Goal: Information Seeking & Learning: Check status

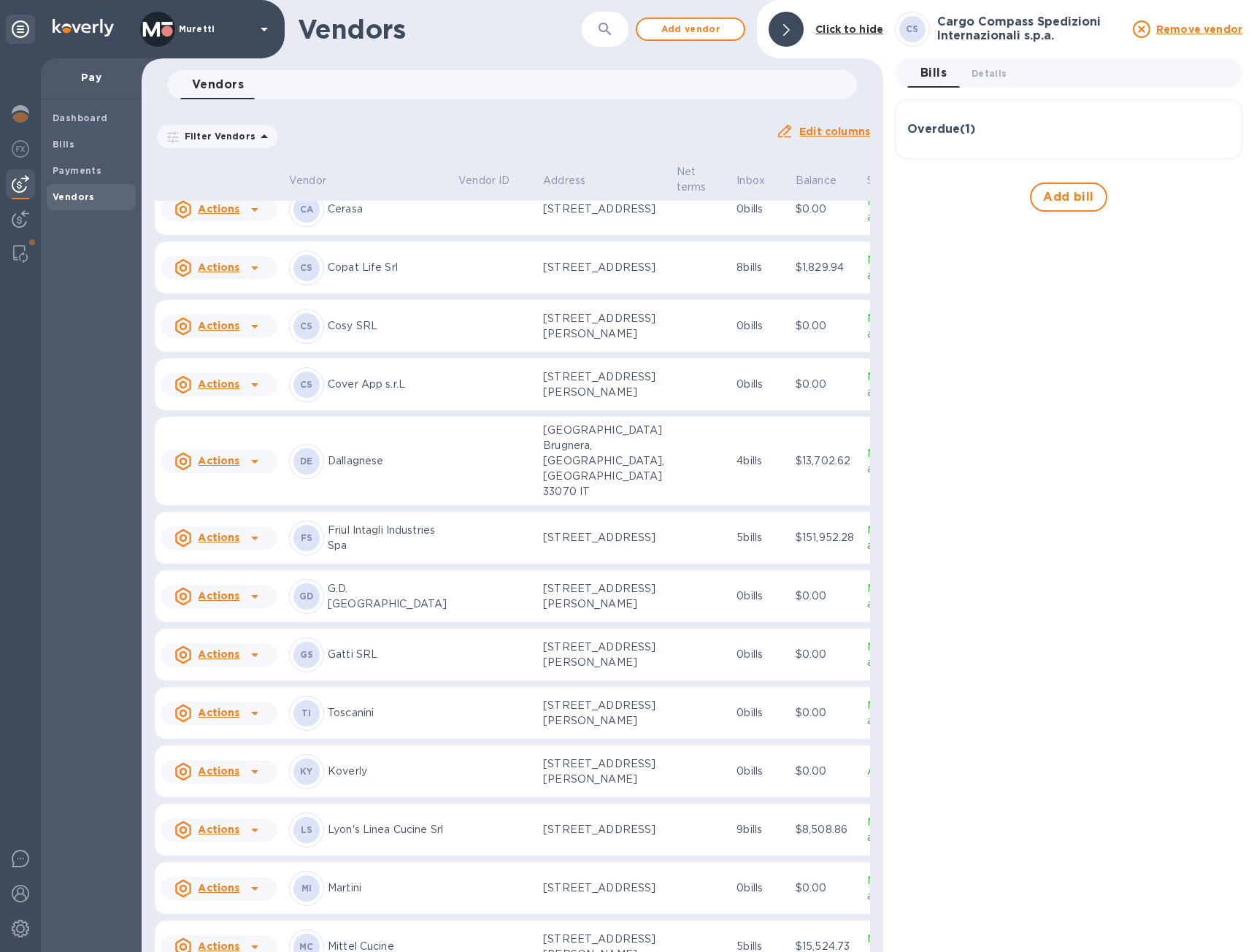
scroll to position [292, 0]
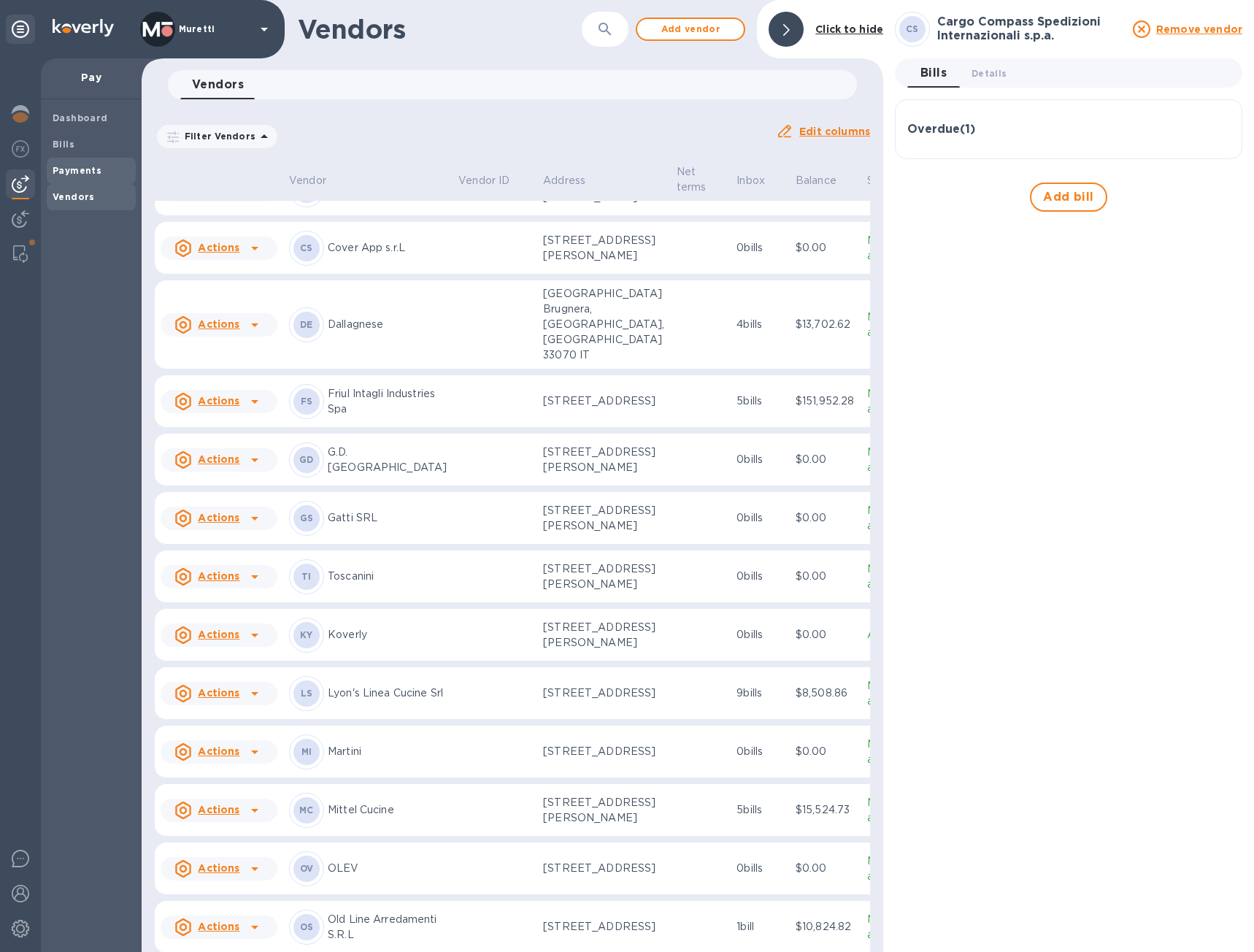
click at [77, 162] on div "Payments" at bounding box center [91, 171] width 89 height 27
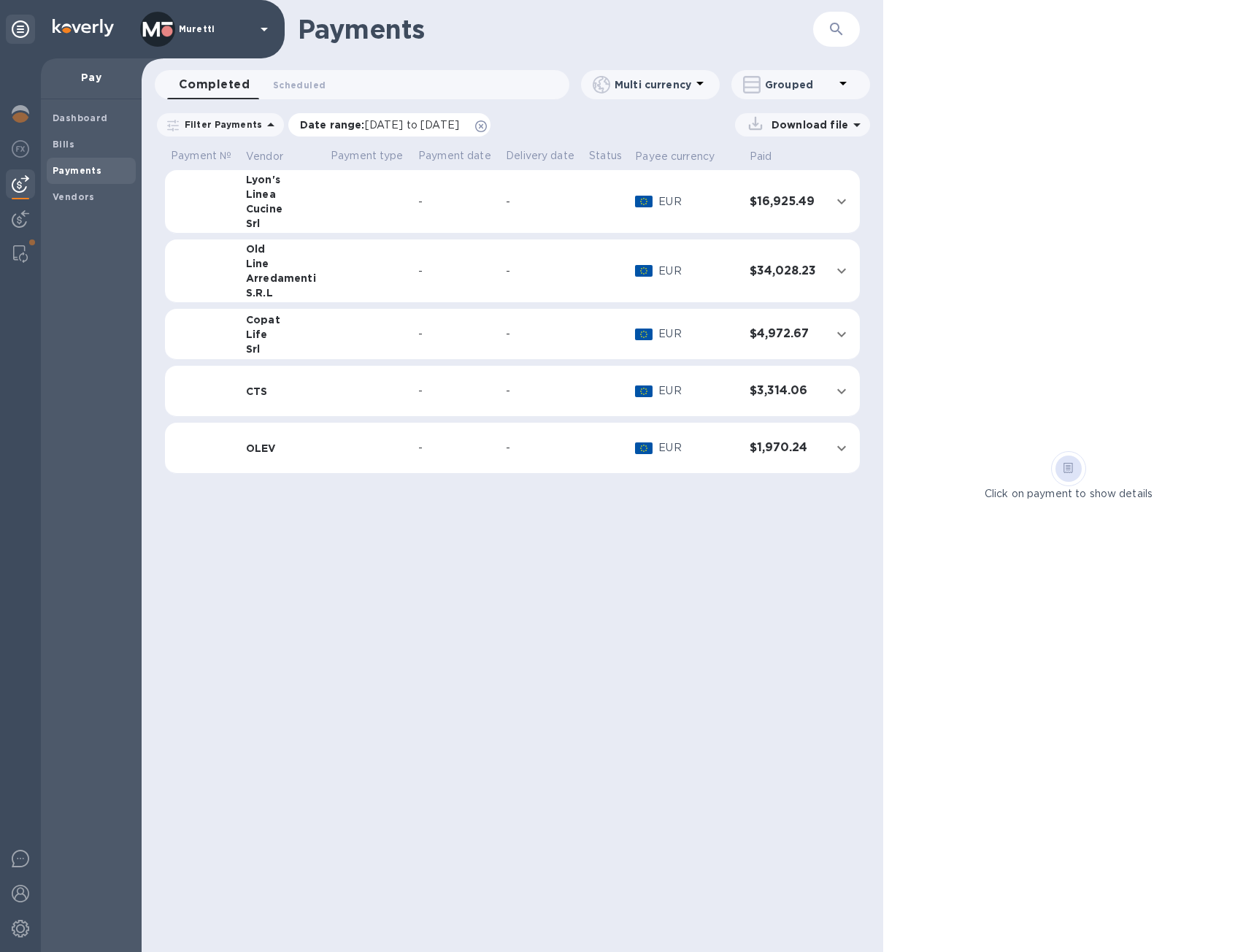
click at [487, 125] on icon at bounding box center [481, 126] width 11 height 11
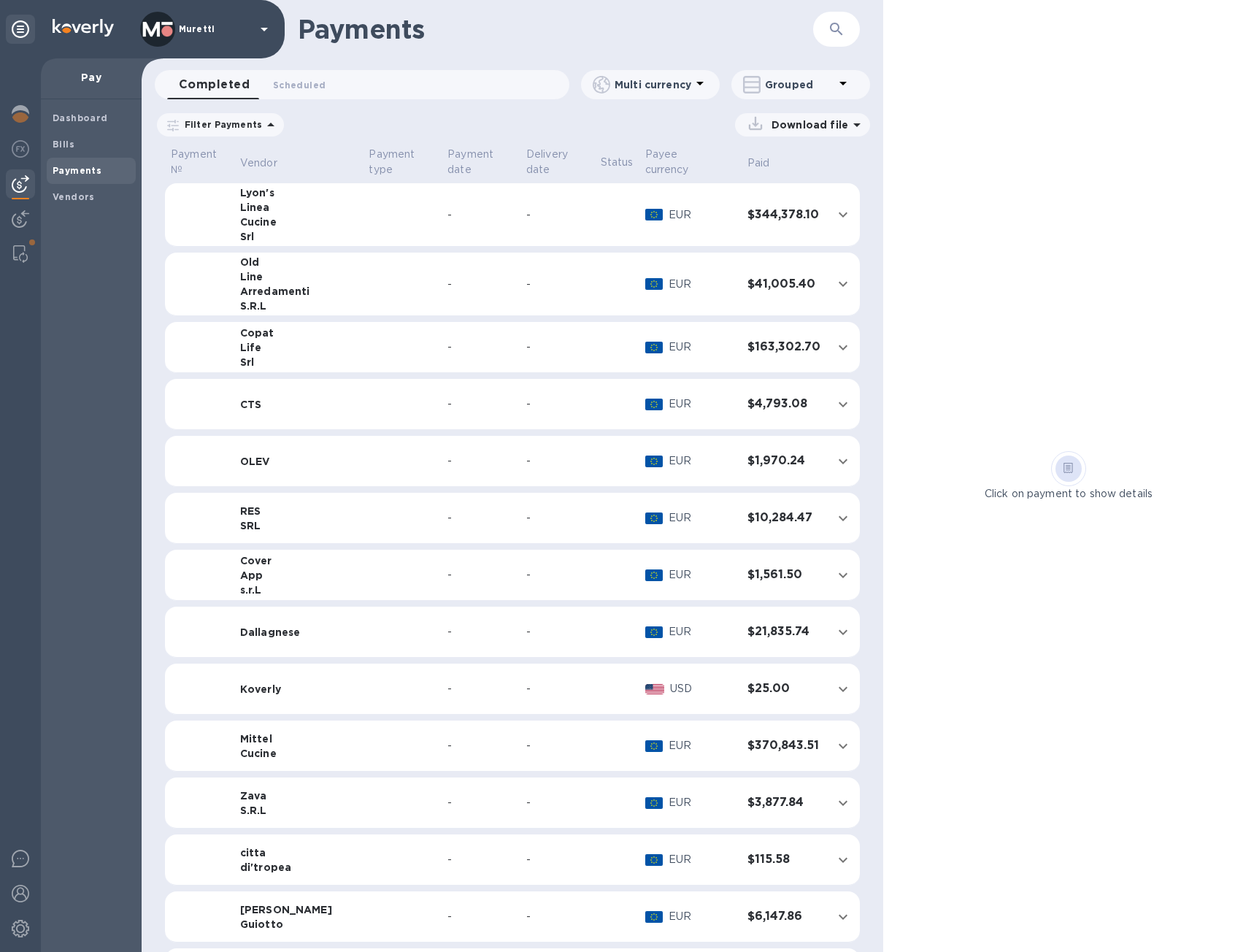
click at [372, 505] on td at bounding box center [402, 519] width 79 height 51
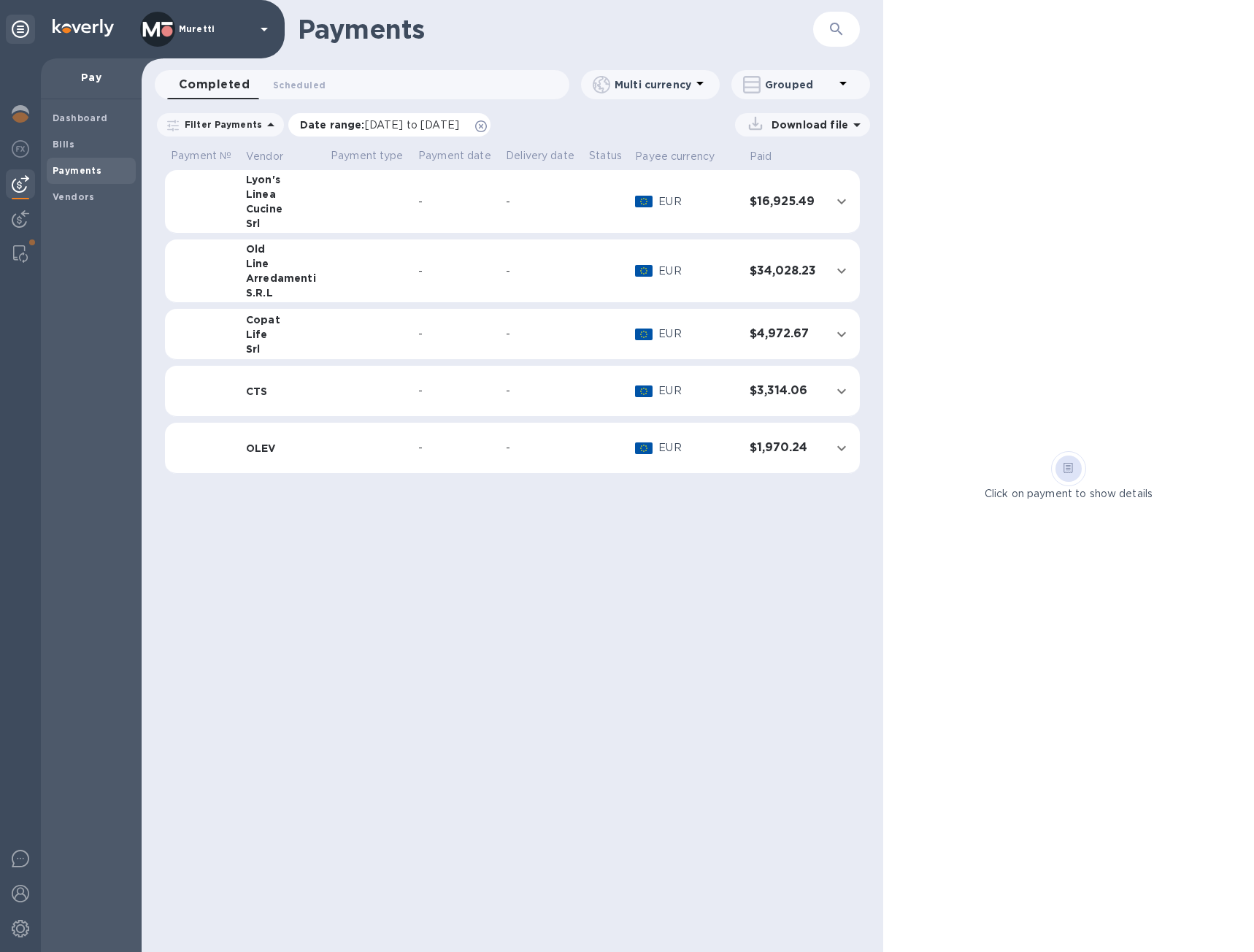
click at [487, 125] on icon at bounding box center [481, 126] width 11 height 11
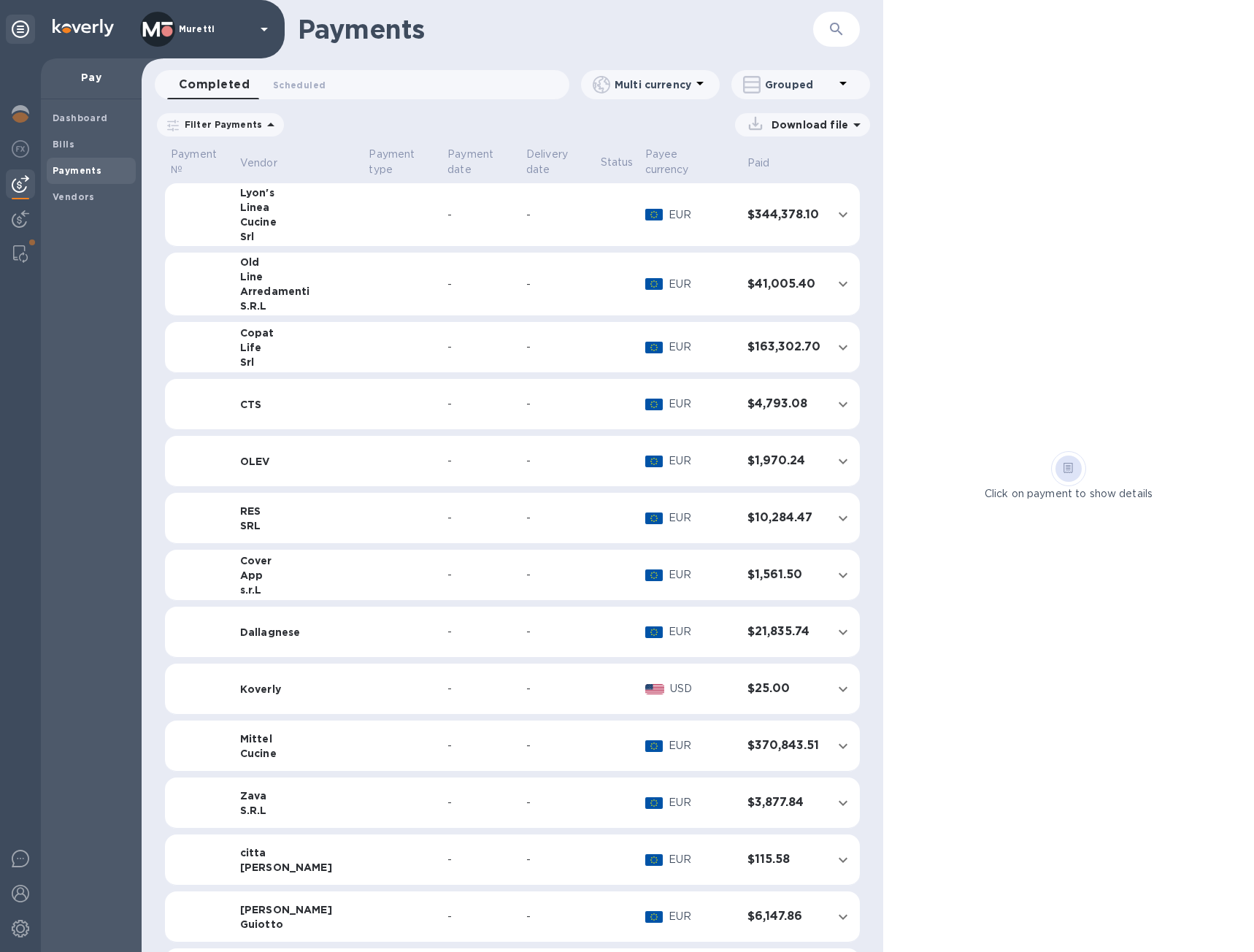
click at [281, 284] on div "Arredamenti" at bounding box center [299, 291] width 118 height 14
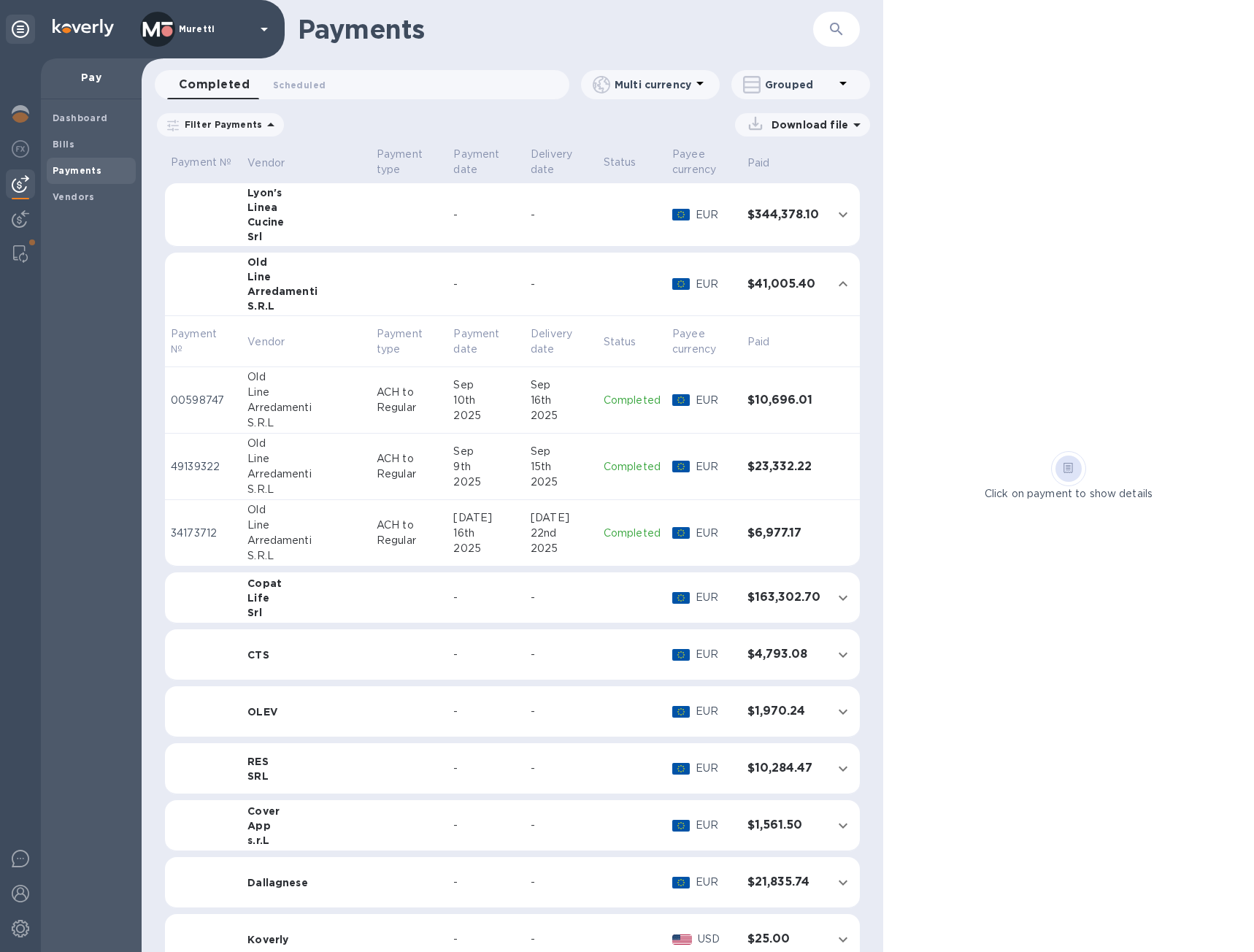
click at [377, 391] on p "ACH to Regular" at bounding box center [409, 400] width 66 height 30
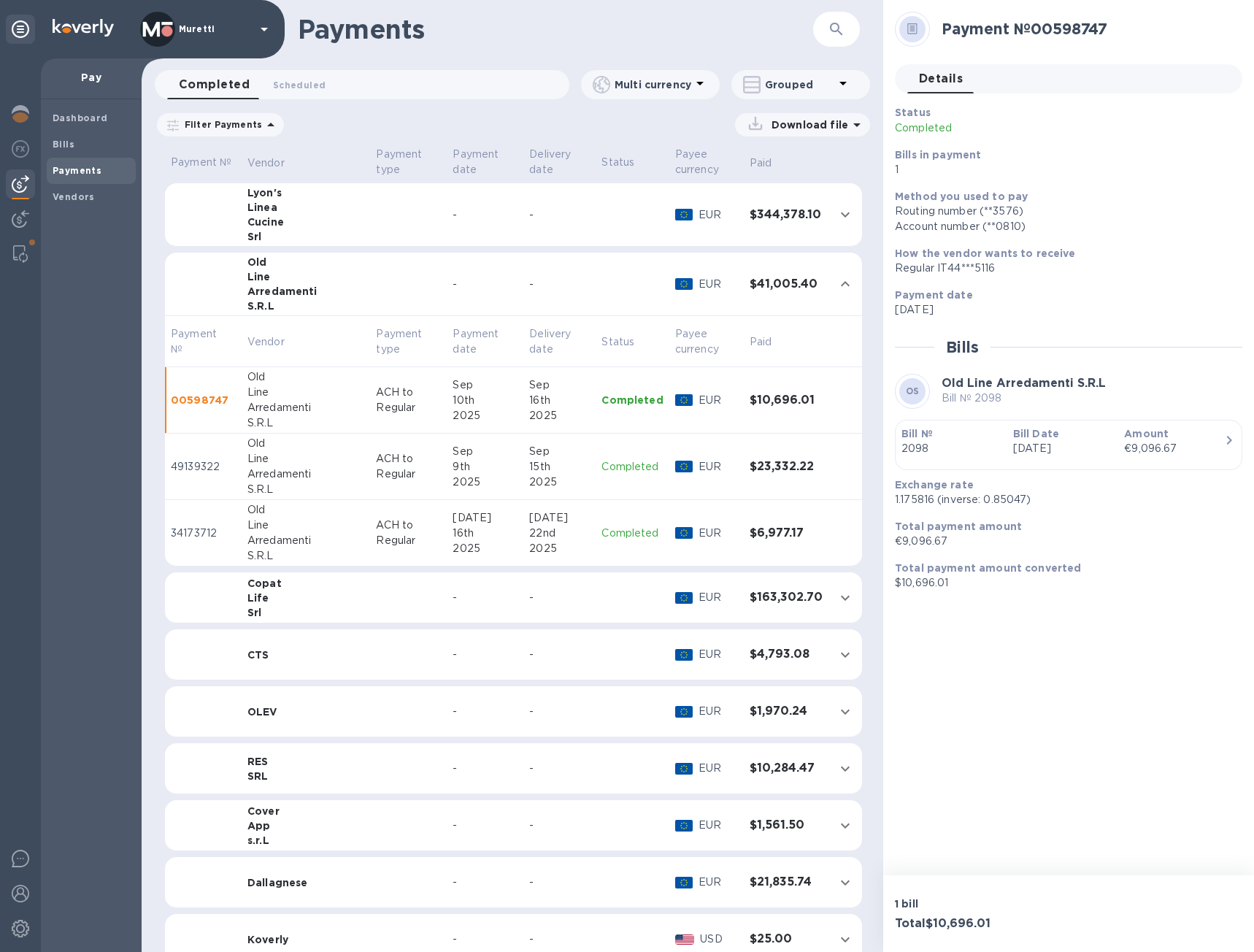
click at [452, 449] on div "Sep" at bounding box center [484, 451] width 65 height 15
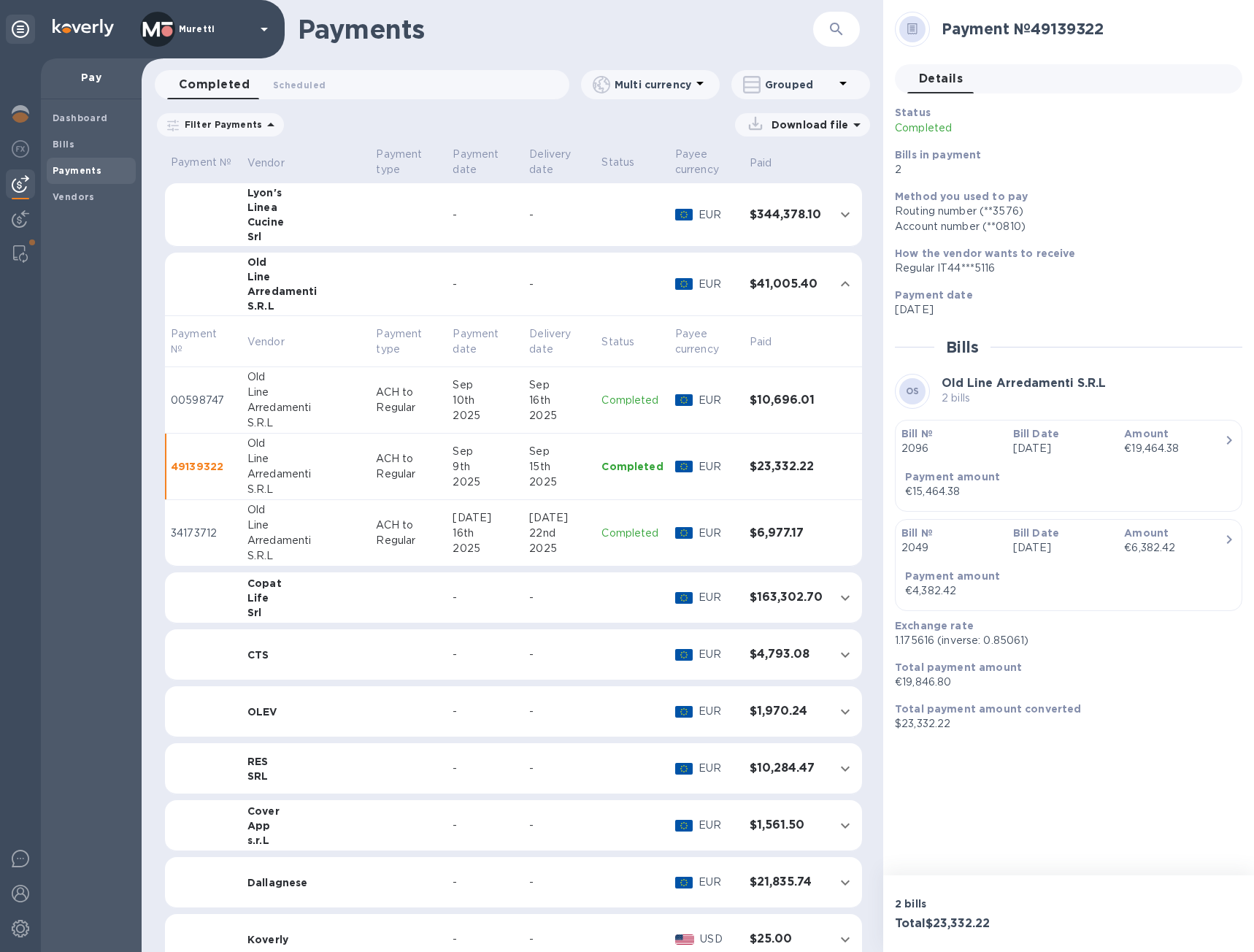
click at [390, 395] on p "ACH to Regular" at bounding box center [408, 400] width 65 height 30
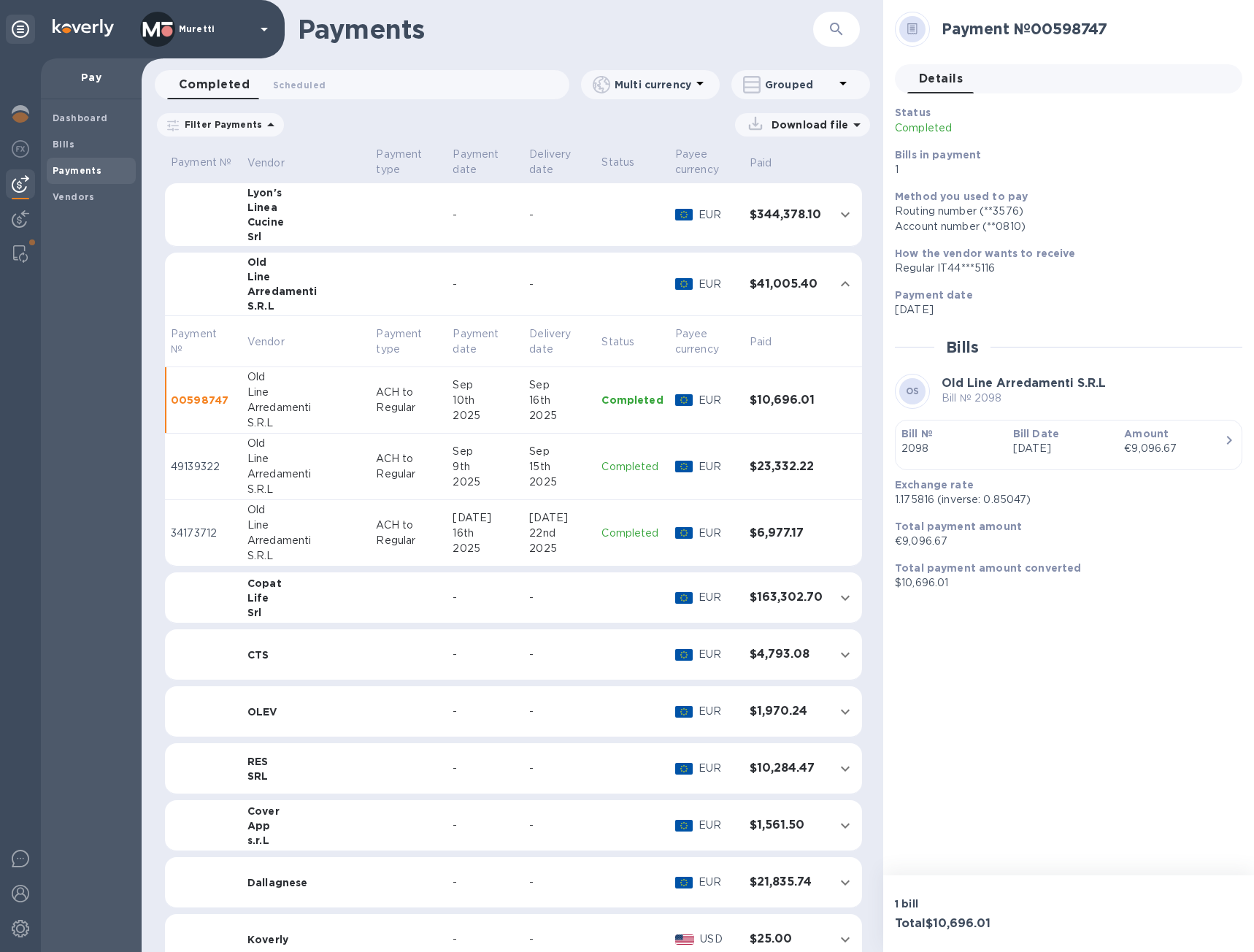
click at [376, 471] on p "ACH to Regular" at bounding box center [408, 466] width 65 height 30
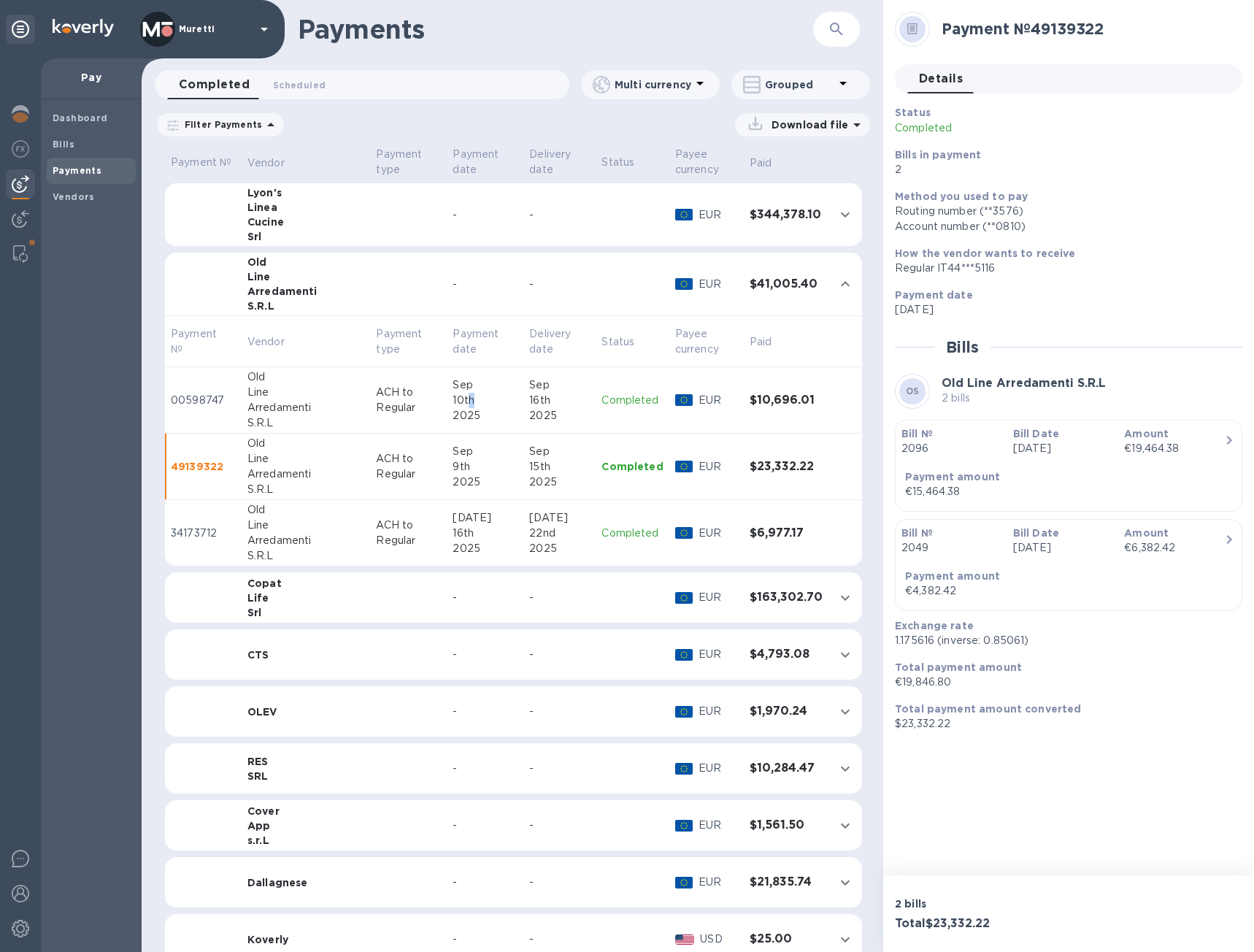
click at [452, 399] on div "10th" at bounding box center [484, 400] width 65 height 15
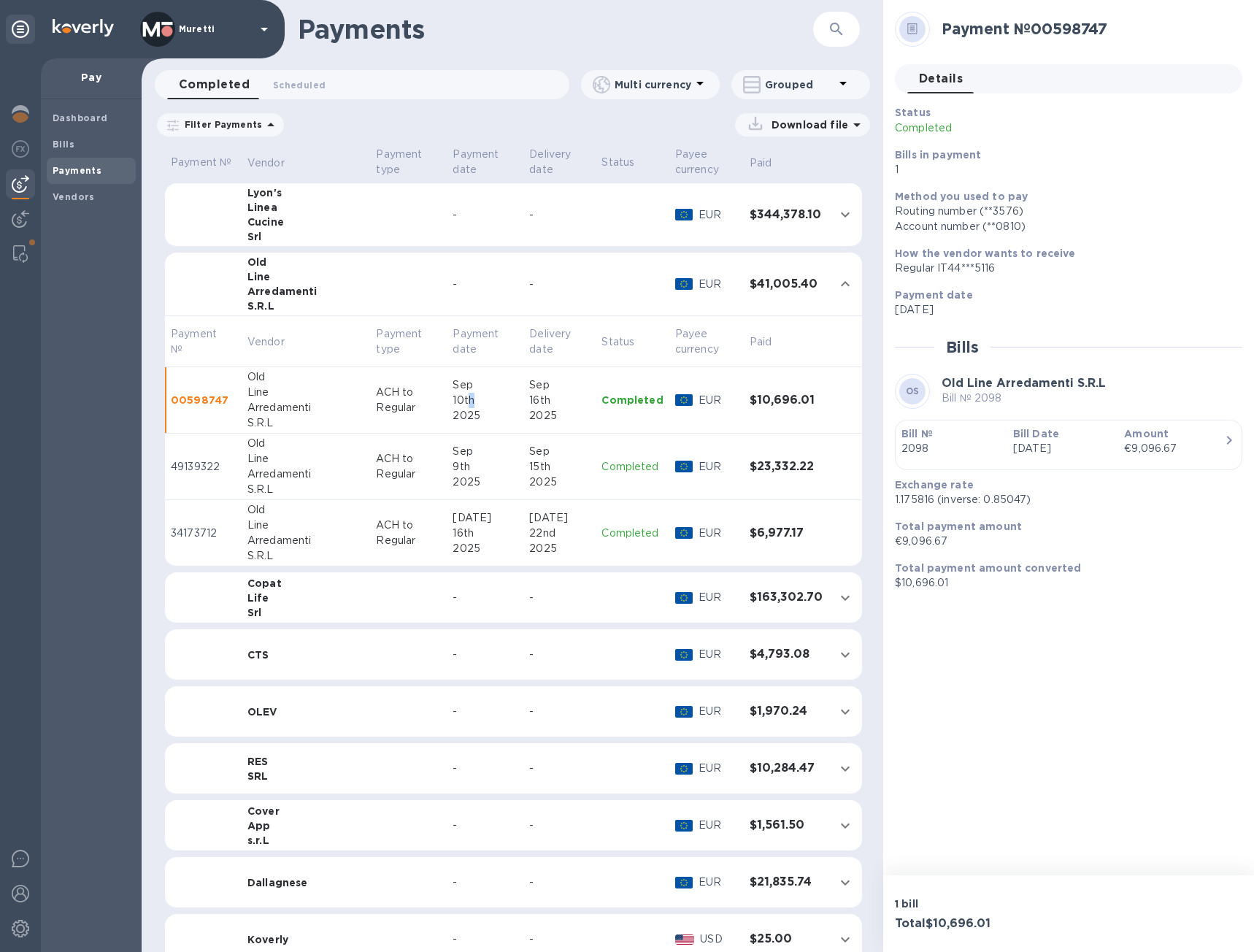
click at [1071, 452] on p "Jun 25th 2025" at bounding box center [1063, 448] width 100 height 15
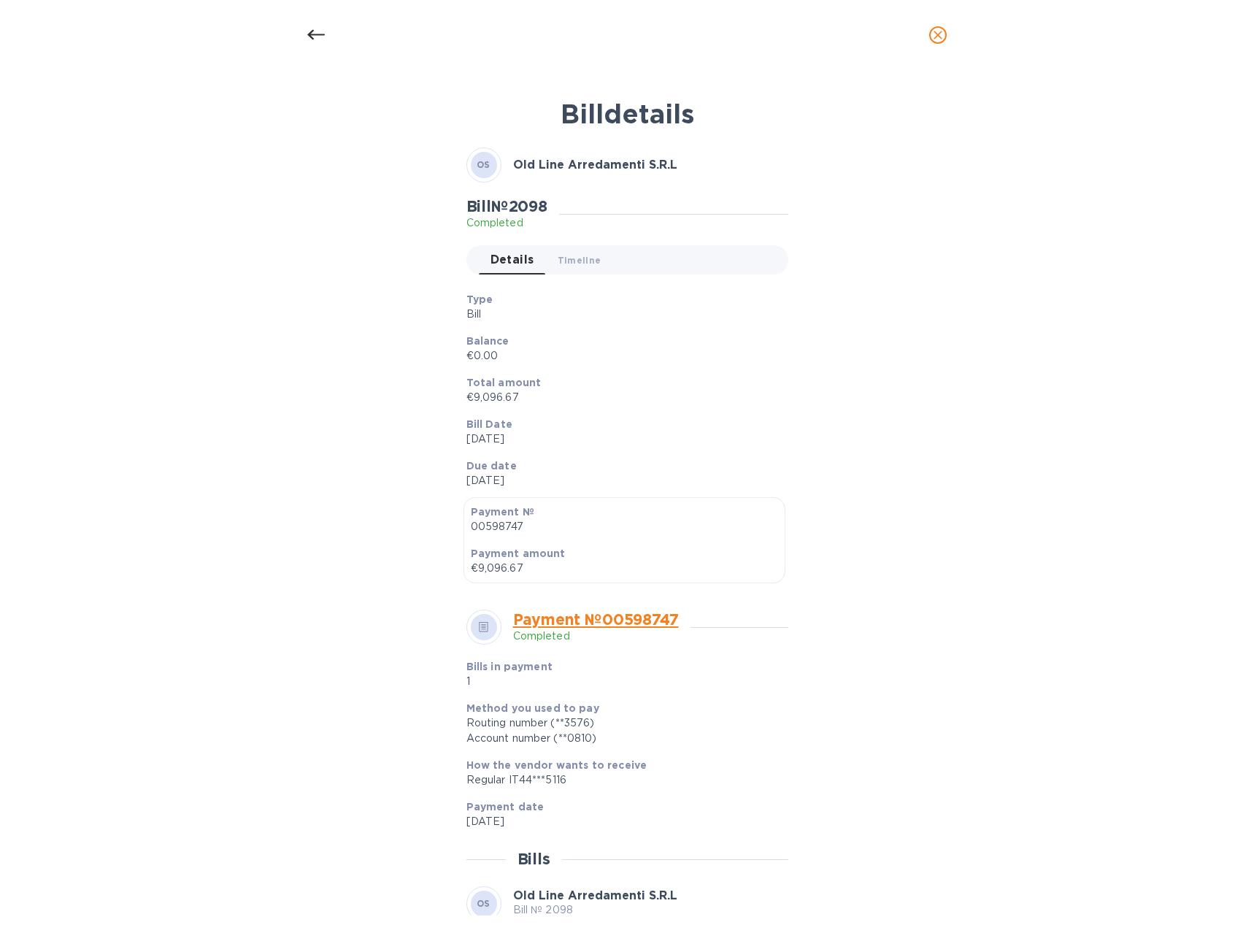
click at [321, 32] on icon at bounding box center [316, 35] width 17 height 17
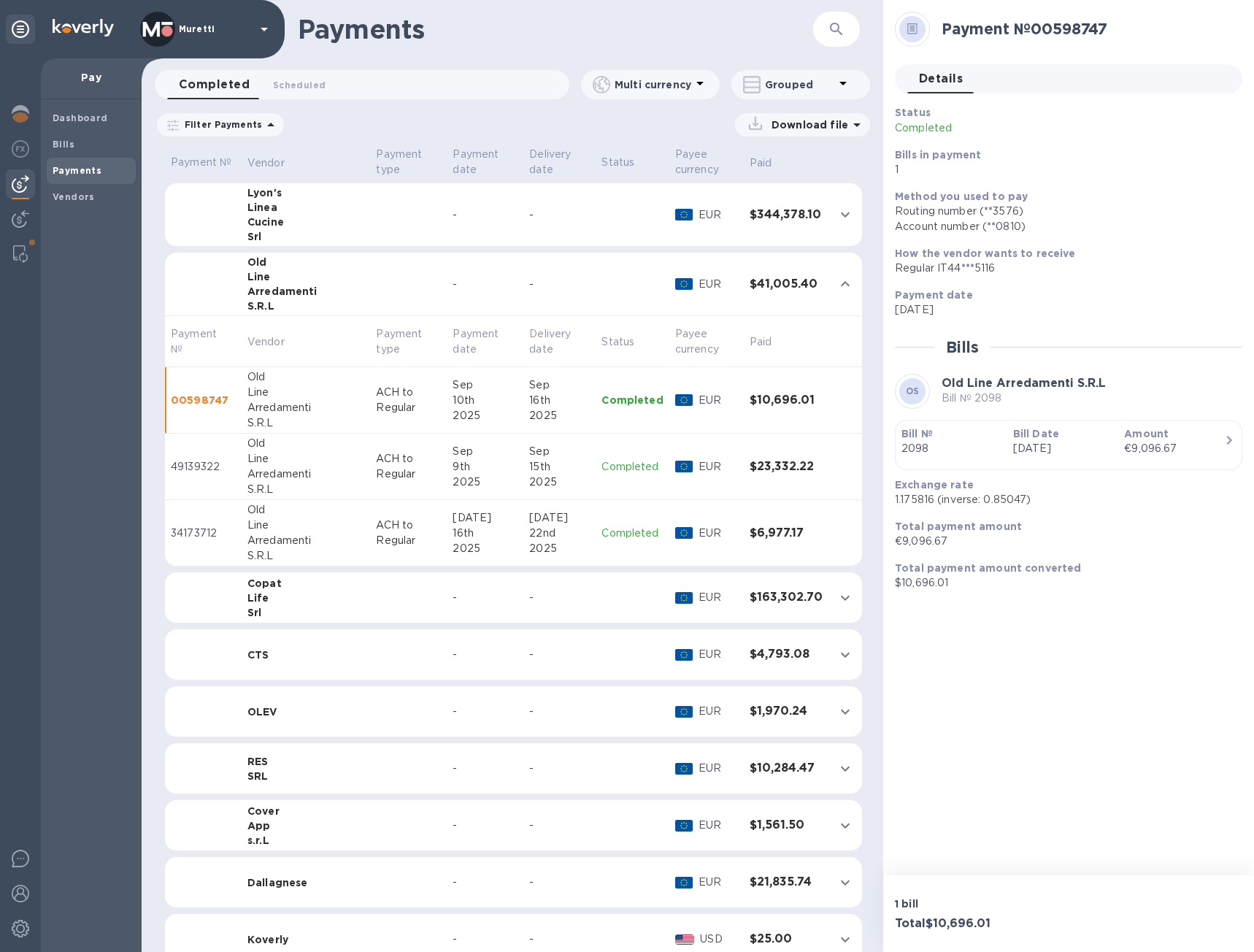
click at [812, 85] on p "Grouped" at bounding box center [799, 84] width 69 height 14
drag, startPoint x: 774, startPoint y: 123, endPoint x: 644, endPoint y: 165, distance: 136.6
click at [775, 123] on li "Separate all payments" at bounding box center [810, 123] width 159 height 47
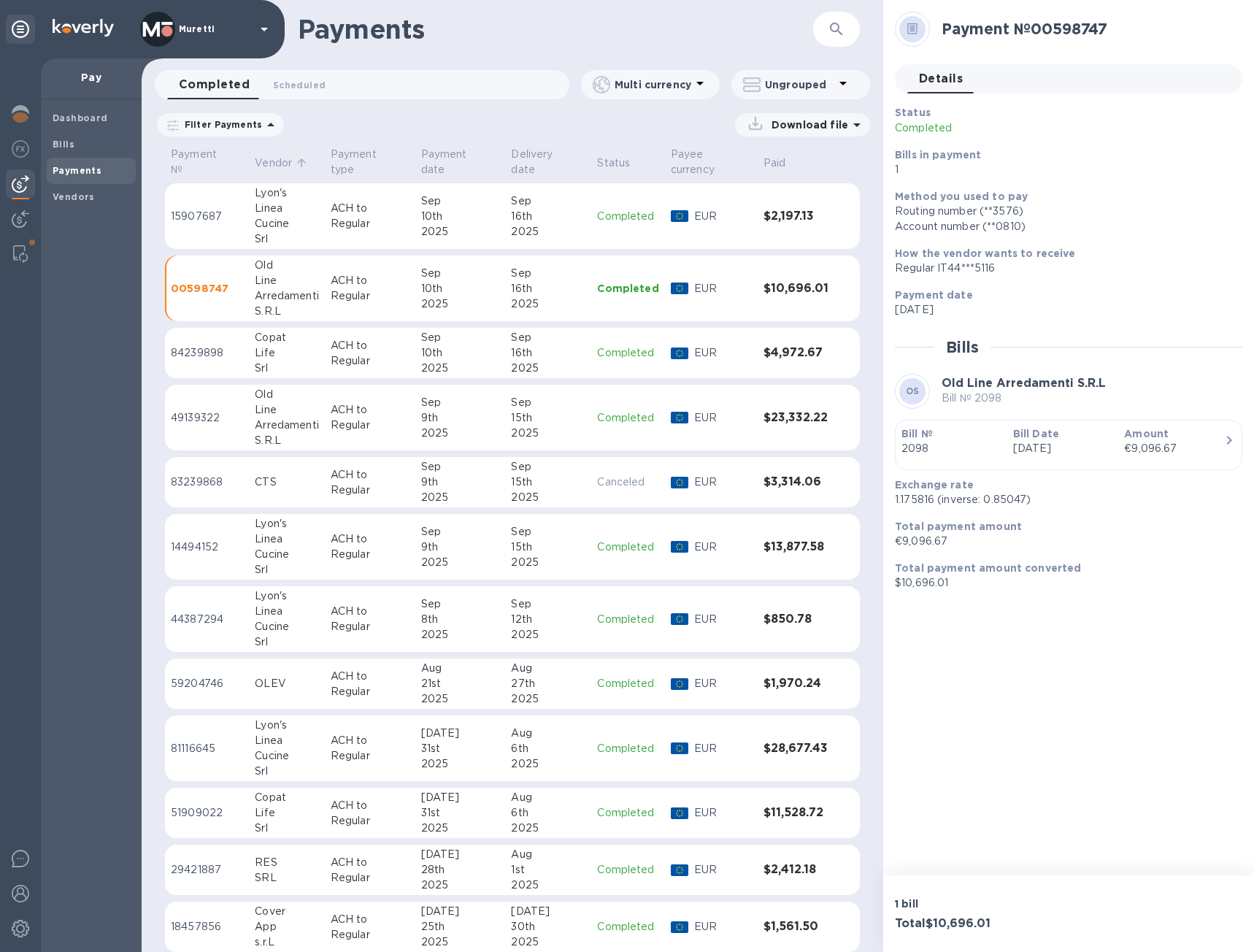
click at [296, 162] on icon at bounding box center [301, 162] width 13 height 13
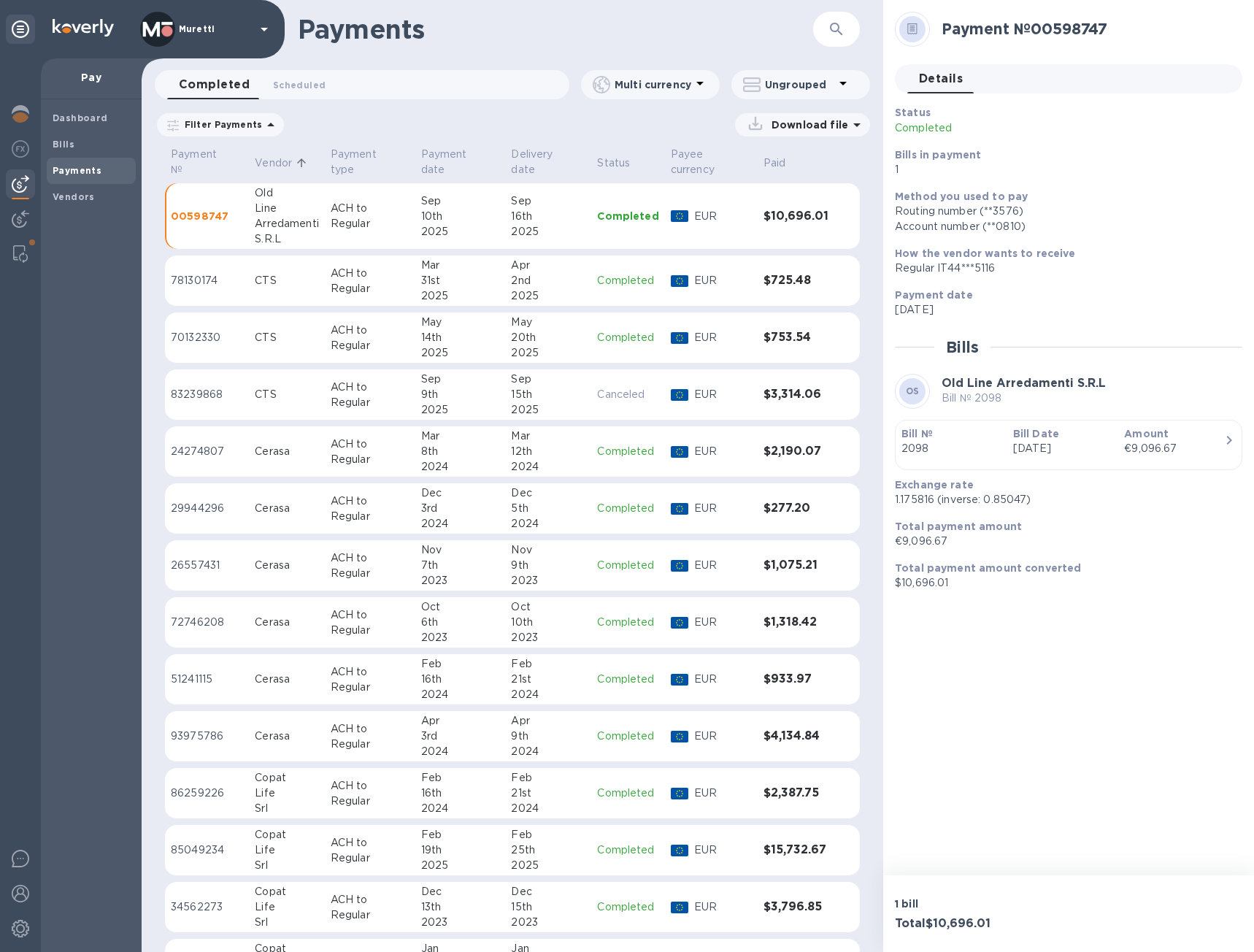
click at [271, 122] on icon at bounding box center [271, 124] width 17 height 17
click at [296, 184] on p "Date range" at bounding box center [255, 184] width 161 height 14
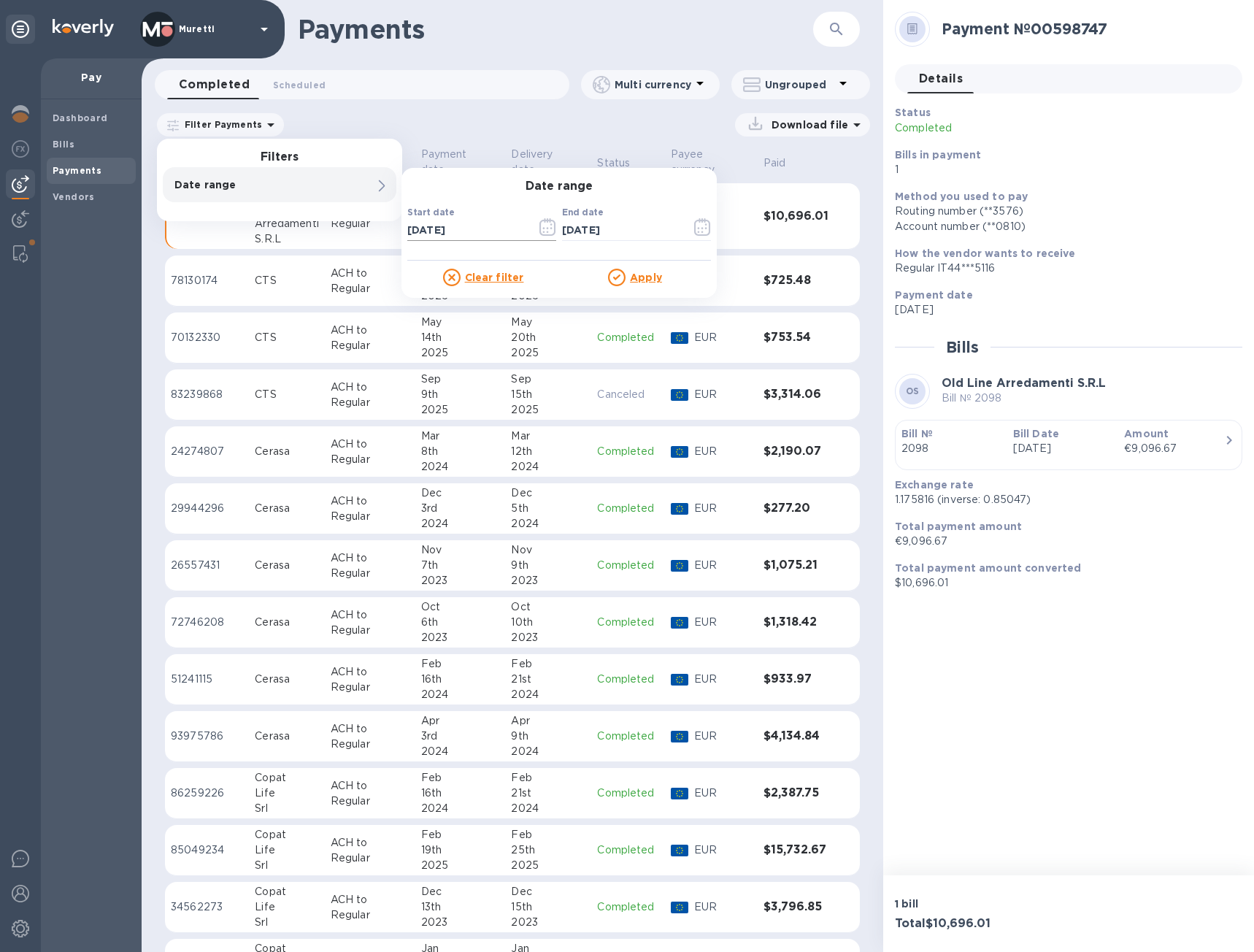
click at [494, 226] on input "09/17/2025" at bounding box center [466, 230] width 118 height 22
click at [494, 228] on input "09/17/2025" at bounding box center [466, 230] width 118 height 22
type input "05/01/2025"
click at [651, 279] on u "Apply" at bounding box center [646, 277] width 32 height 11
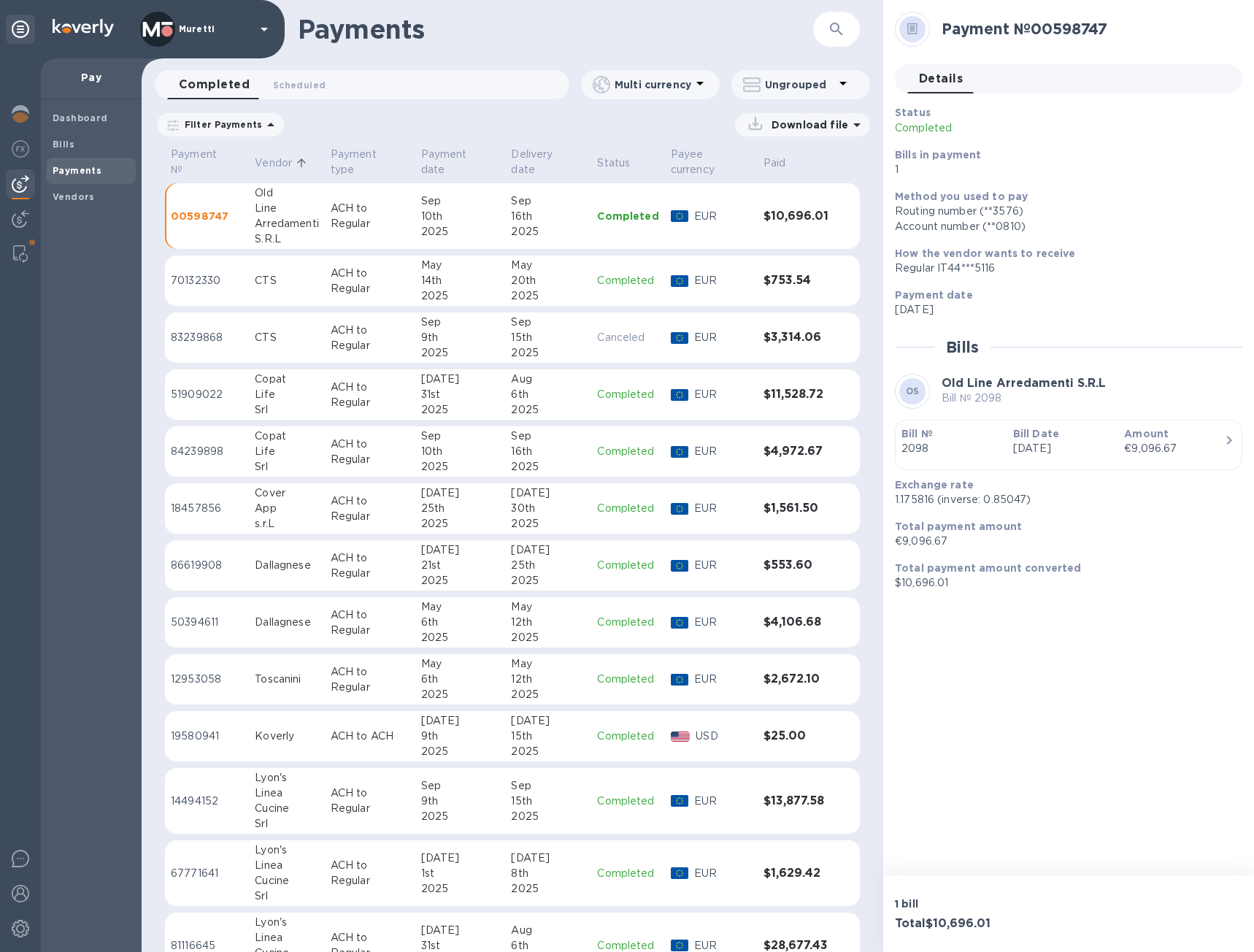
click at [290, 158] on p "Vendor" at bounding box center [273, 163] width 37 height 15
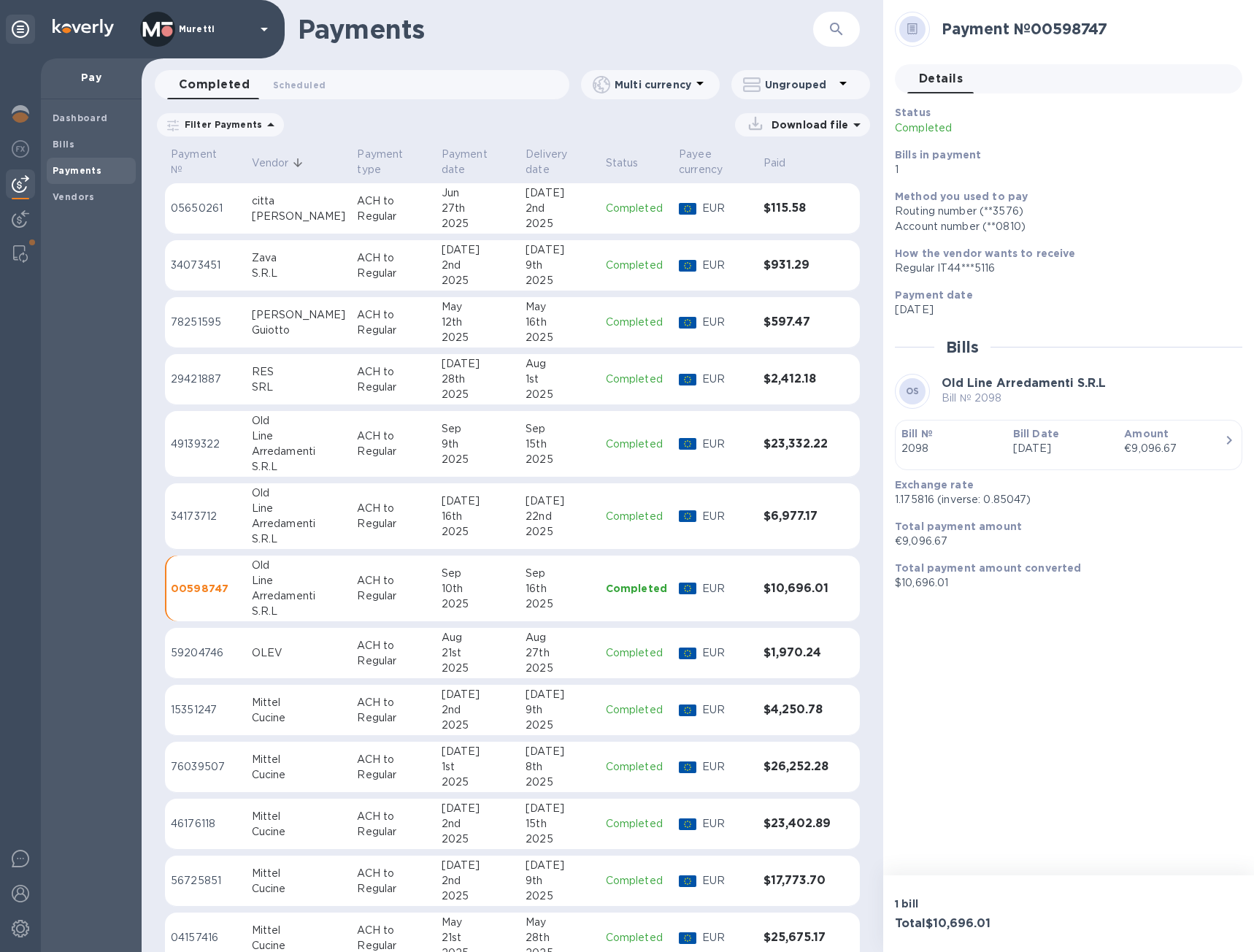
click at [301, 161] on icon at bounding box center [297, 162] width 9 height 9
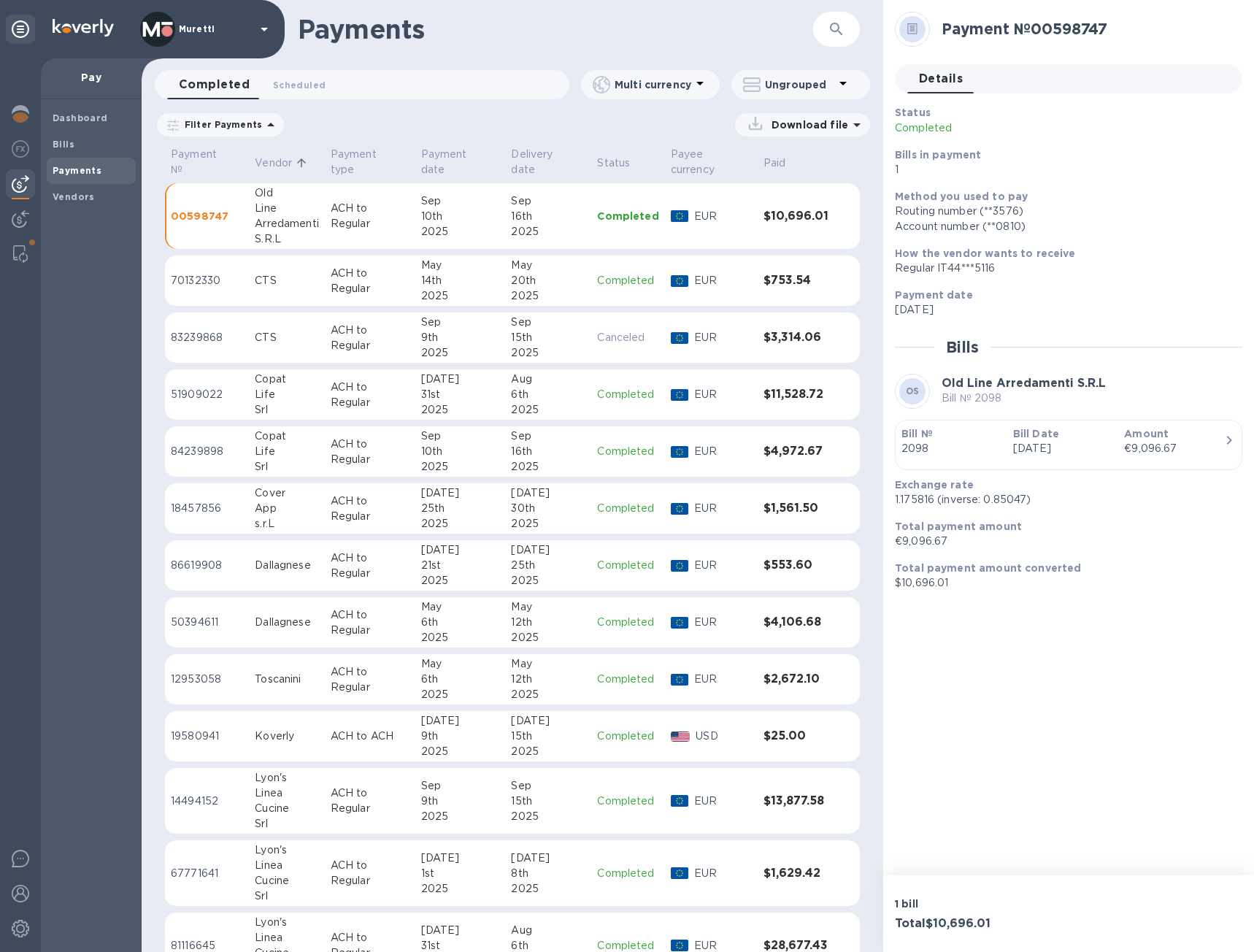
click at [297, 162] on icon at bounding box center [301, 162] width 9 height 9
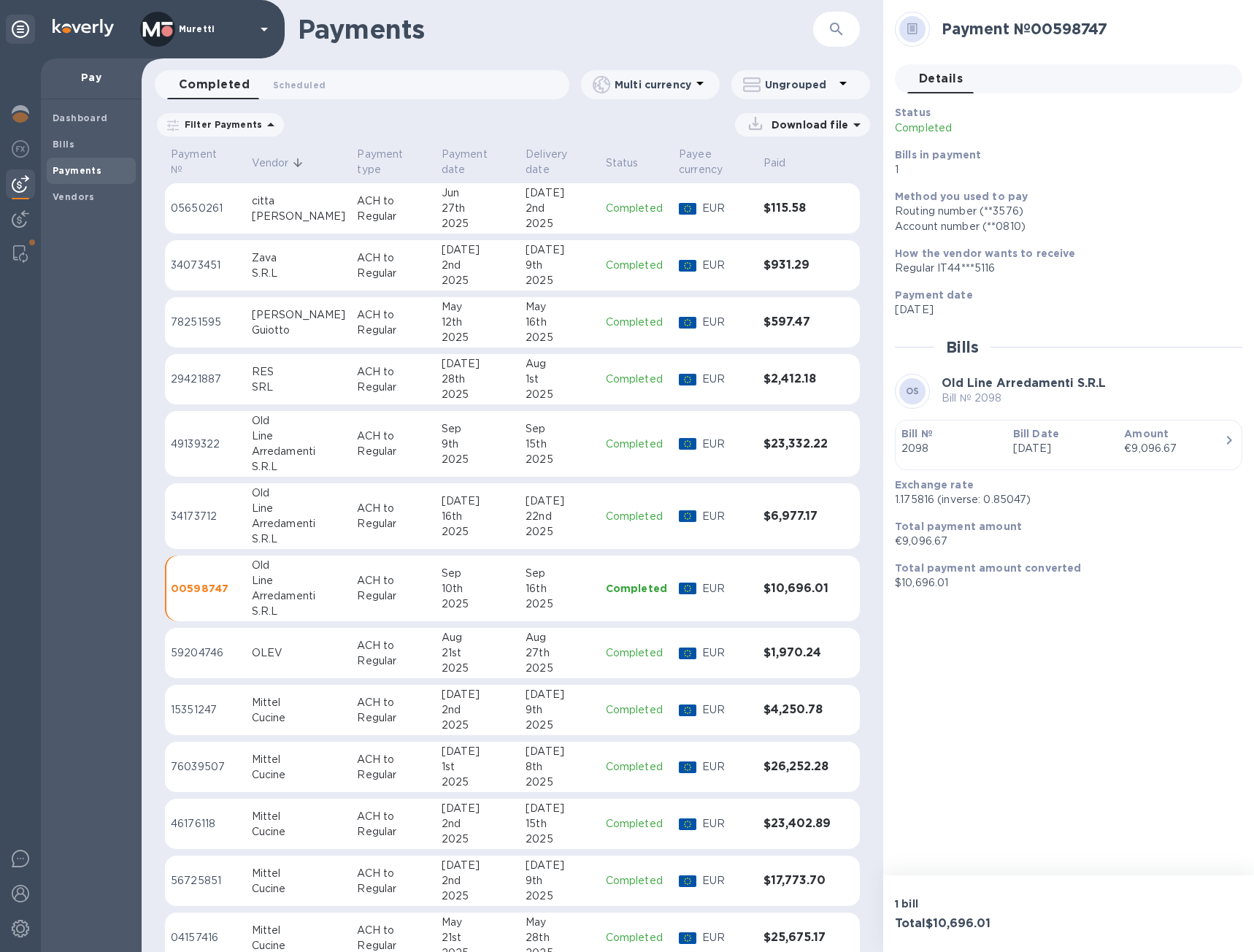
click at [357, 447] on p "ACH to Regular" at bounding box center [393, 444] width 72 height 30
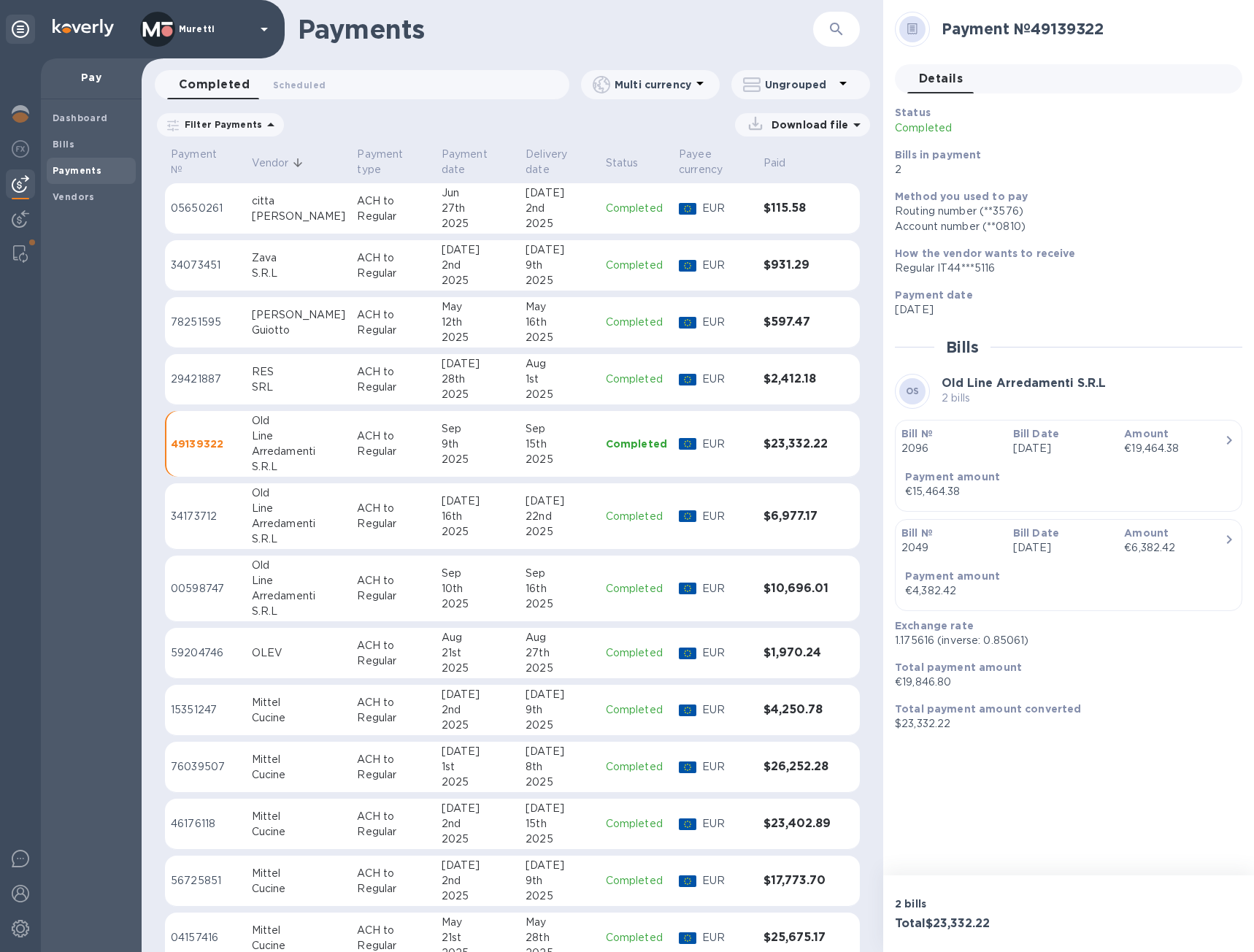
click at [436, 500] on td "Jul 16th 2025" at bounding box center [478, 517] width 84 height 67
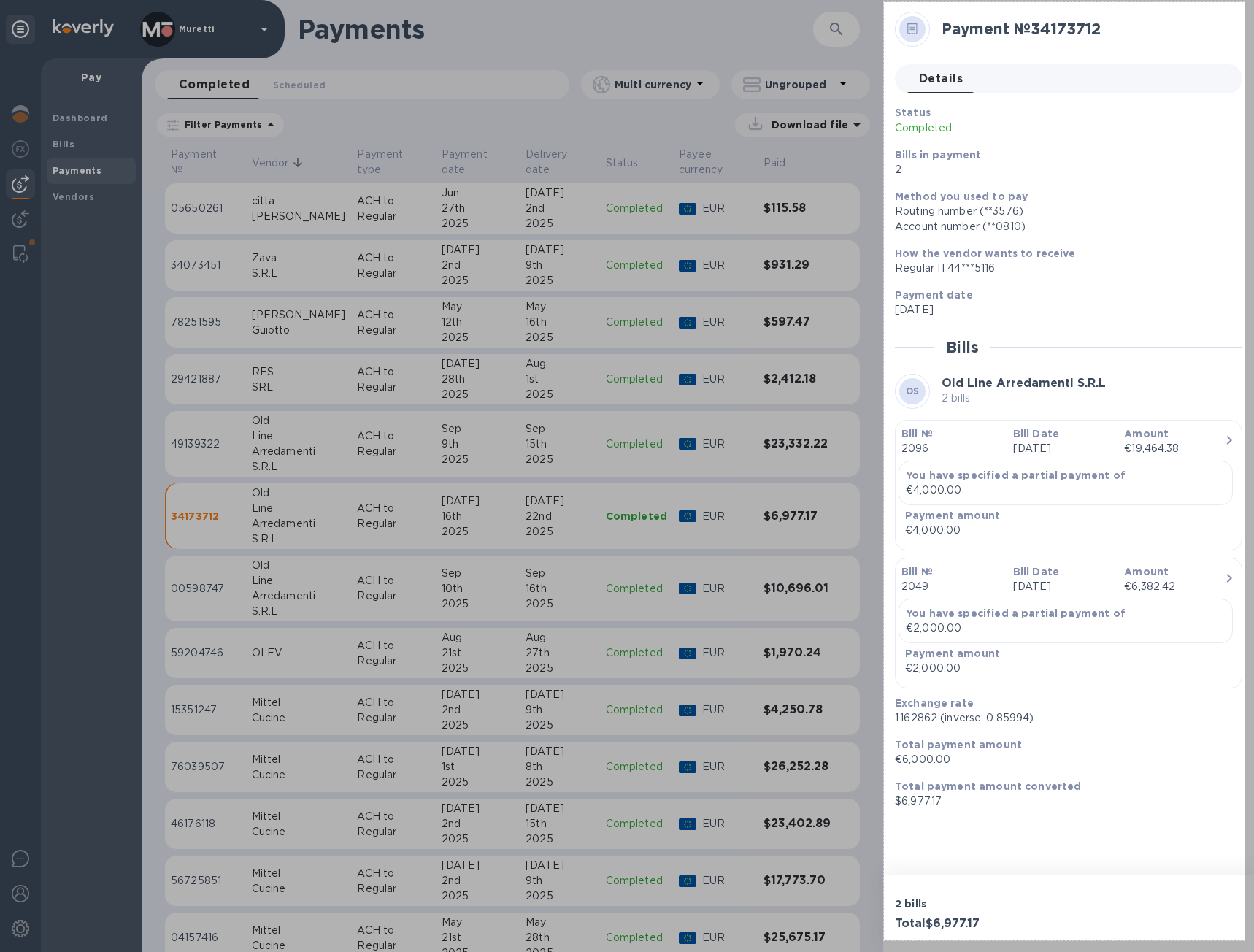
drag, startPoint x: 884, startPoint y: 2, endPoint x: 1244, endPoint y: 941, distance: 1005.6
click at [1244, 941] on div "494 X 1285" at bounding box center [627, 476] width 1254 height 952
click at [1244, 941] on div at bounding box center [1070, 946] width 370 height 11
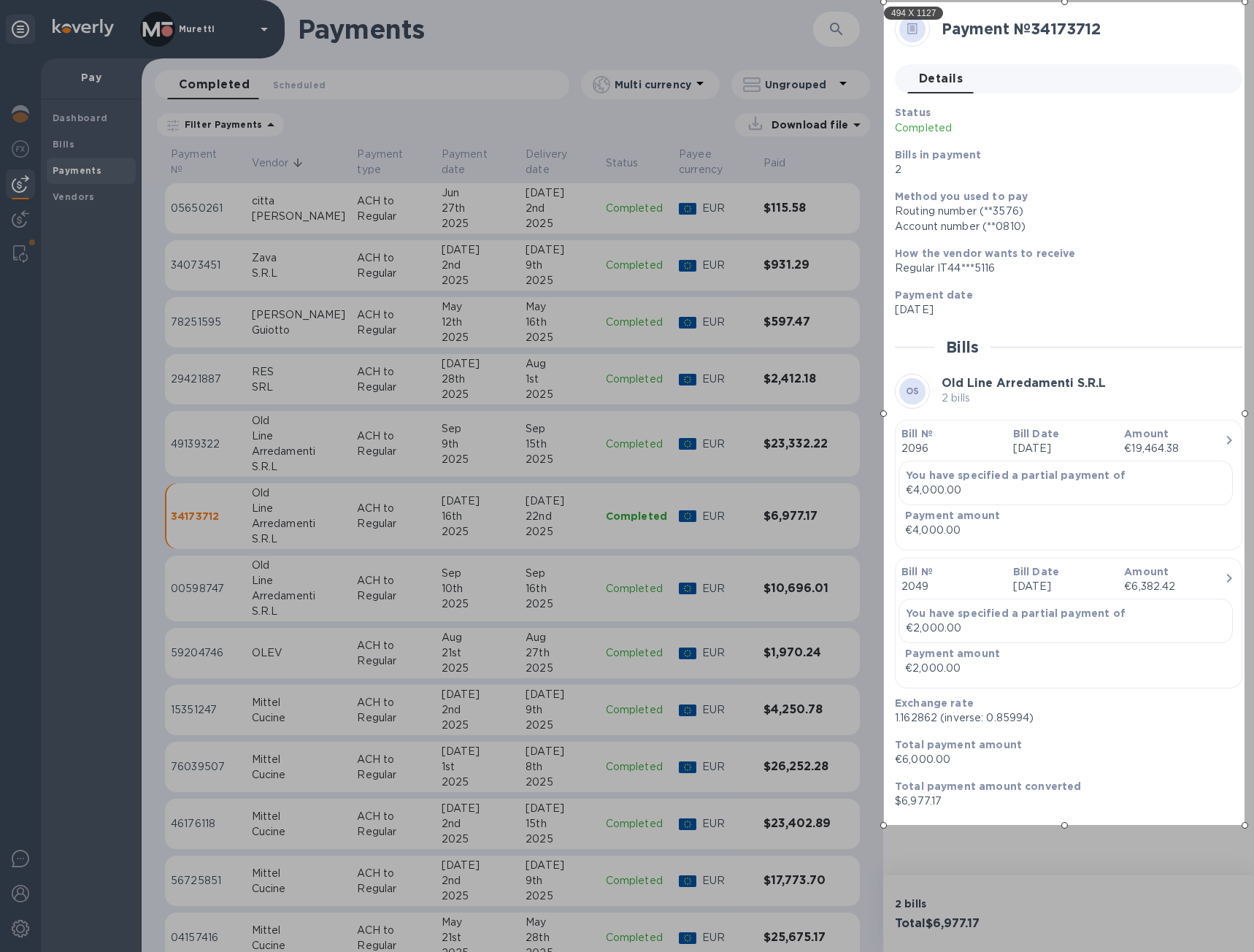
drag, startPoint x: 1065, startPoint y: 937, endPoint x: 1084, endPoint y: 828, distance: 110.6
click at [1084, 828] on div at bounding box center [1065, 825] width 361 height 7
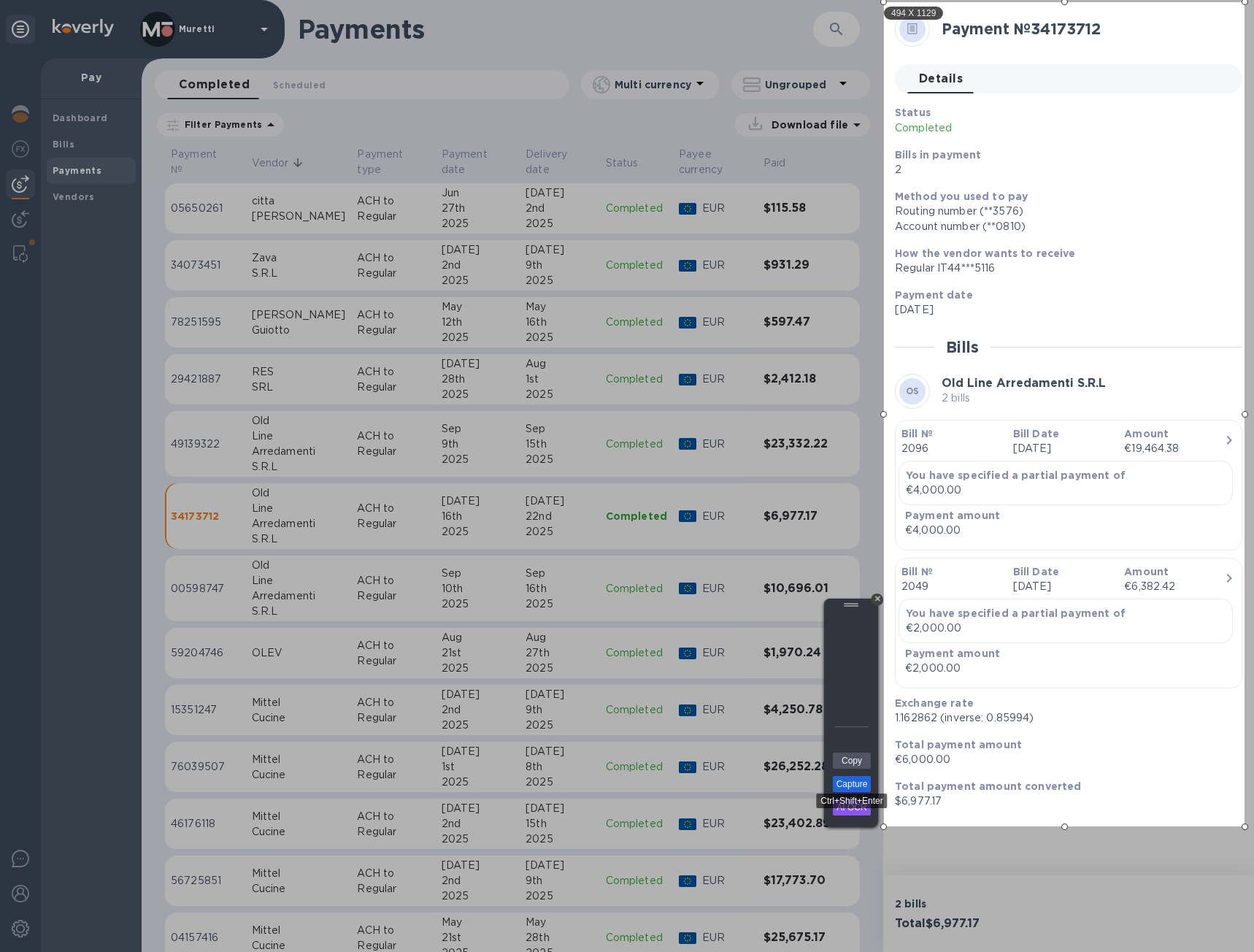
click at [856, 782] on link "Capture" at bounding box center [852, 784] width 38 height 16
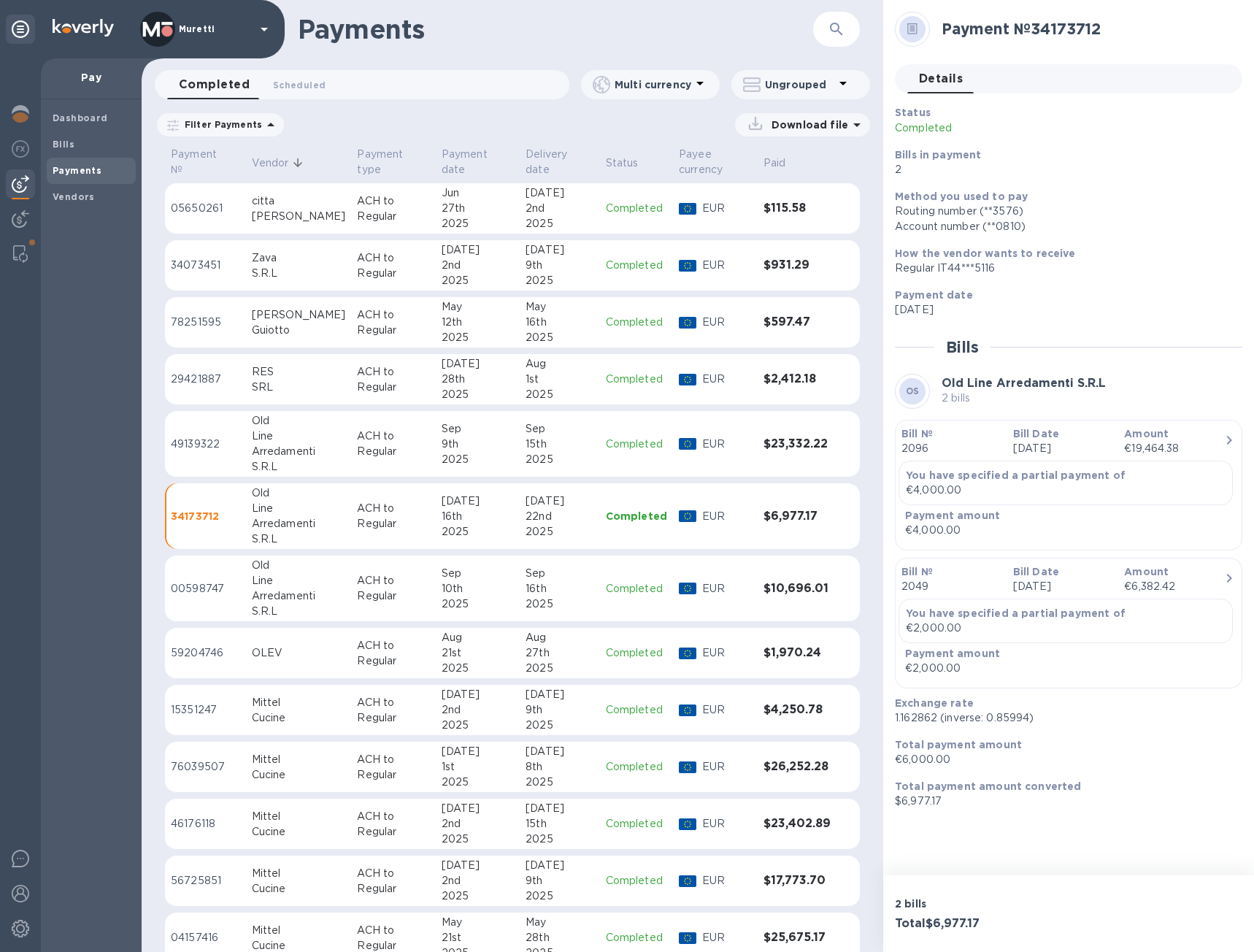
click at [459, 459] on div "2025" at bounding box center [478, 460] width 72 height 15
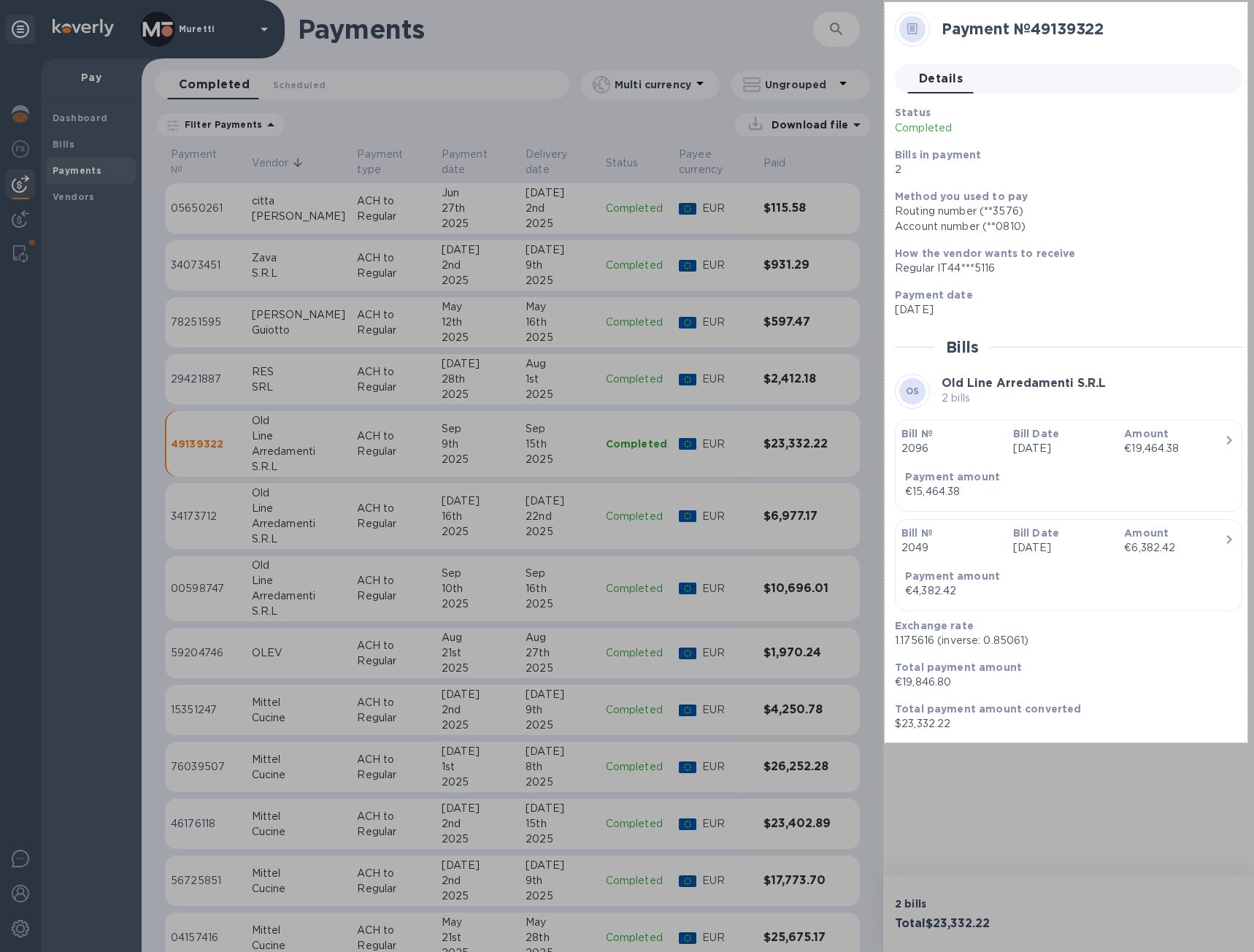
drag, startPoint x: 884, startPoint y: 2, endPoint x: 1247, endPoint y: 743, distance: 825.1
click at [1247, 743] on div "497 X 1014" at bounding box center [627, 476] width 1254 height 952
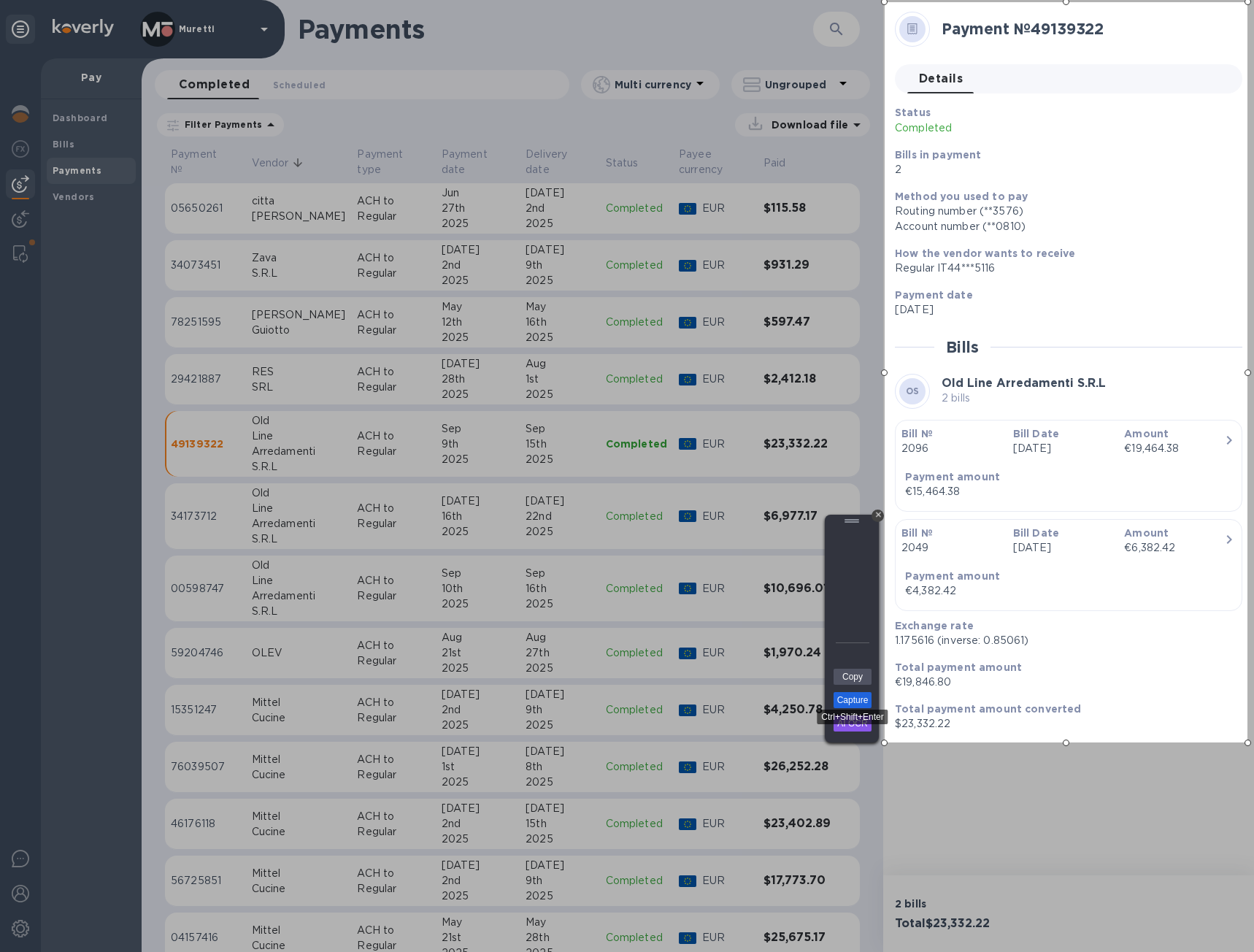
click at [860, 704] on link "Capture" at bounding box center [853, 699] width 38 height 16
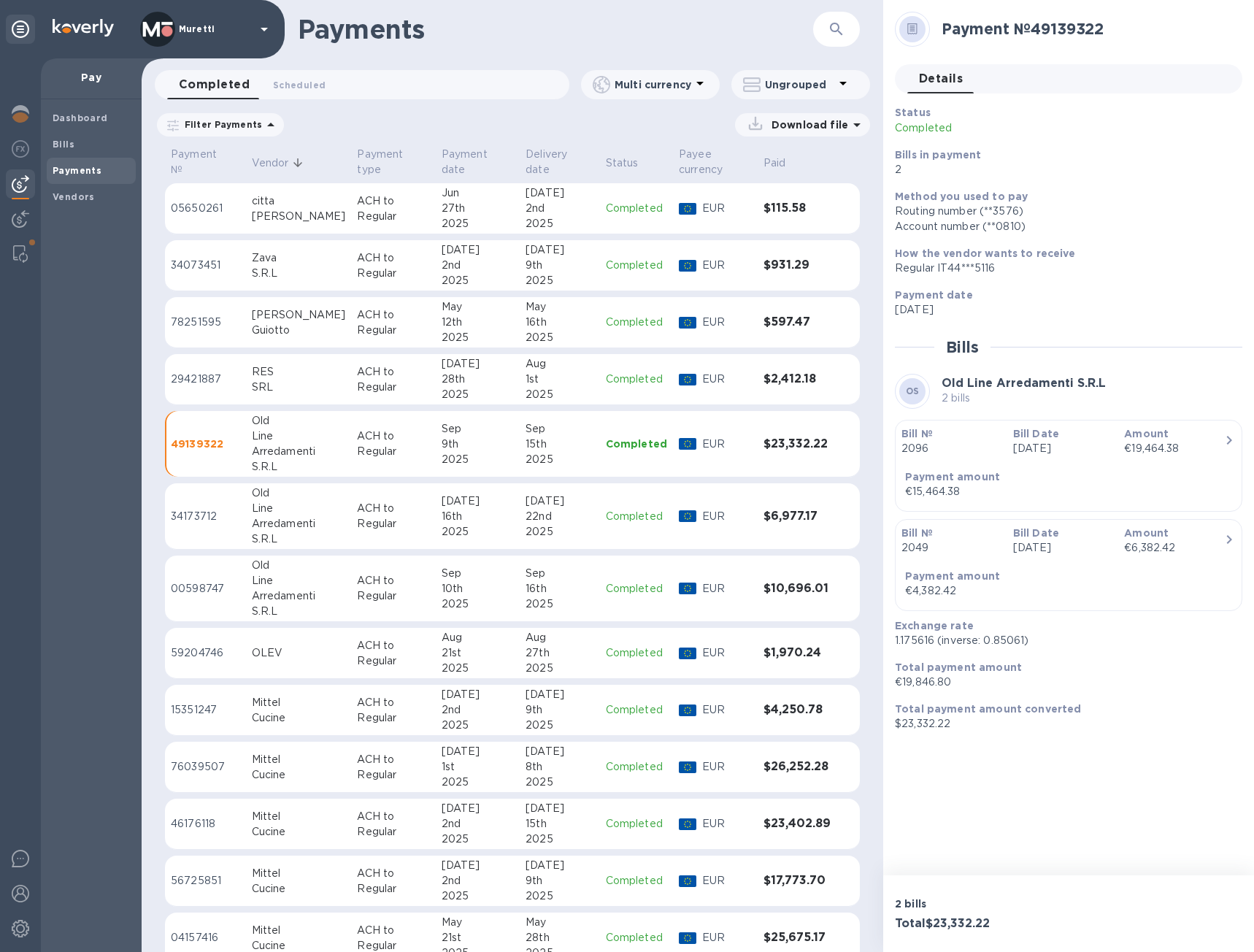
click at [375, 585] on p "ACH to Regular" at bounding box center [393, 588] width 72 height 30
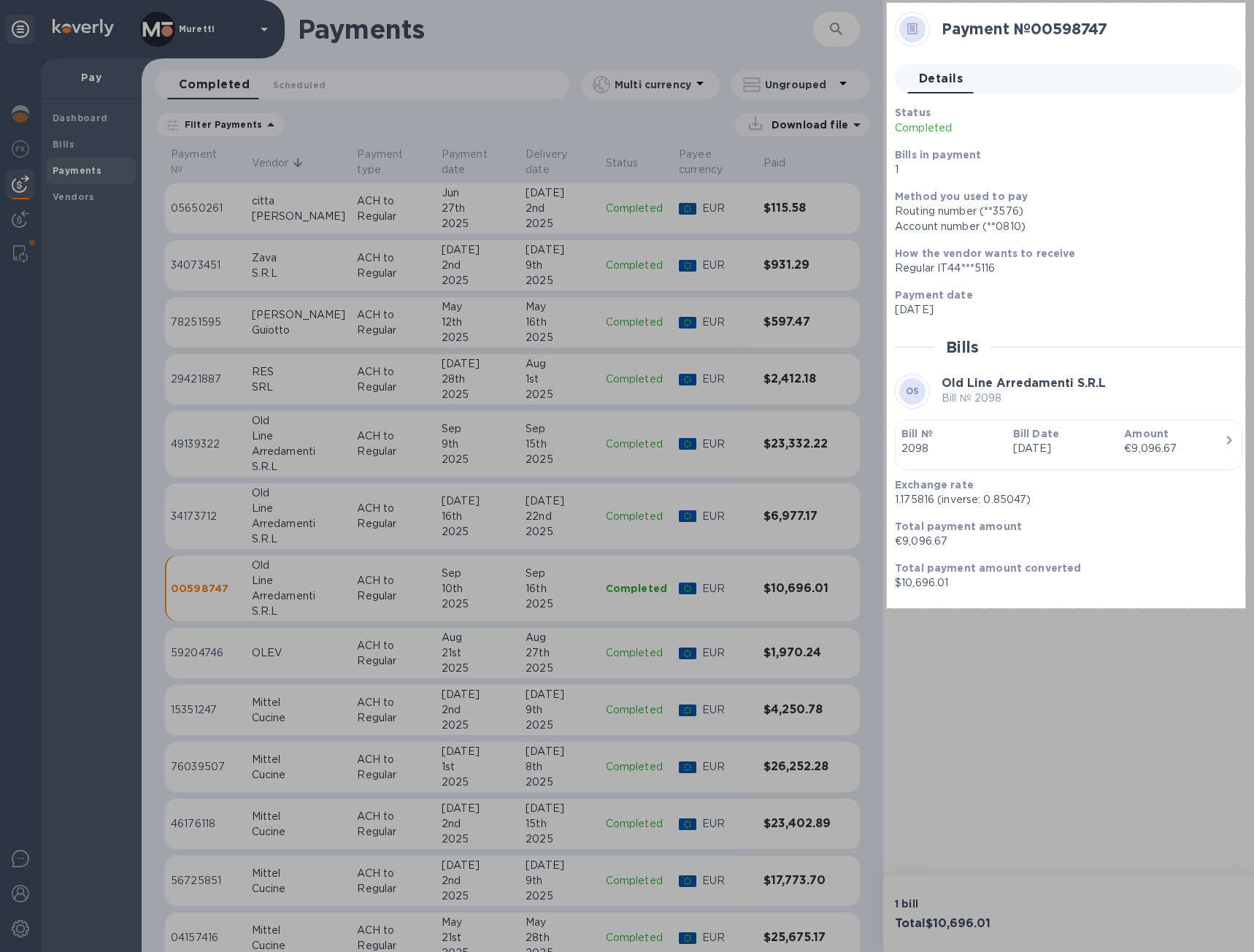
drag, startPoint x: 887, startPoint y: 3, endPoint x: 1245, endPoint y: 608, distance: 703.0
click at [1245, 608] on div "491 X 829" at bounding box center [627, 476] width 1254 height 952
click at [853, 568] on link "Capture" at bounding box center [855, 565] width 38 height 16
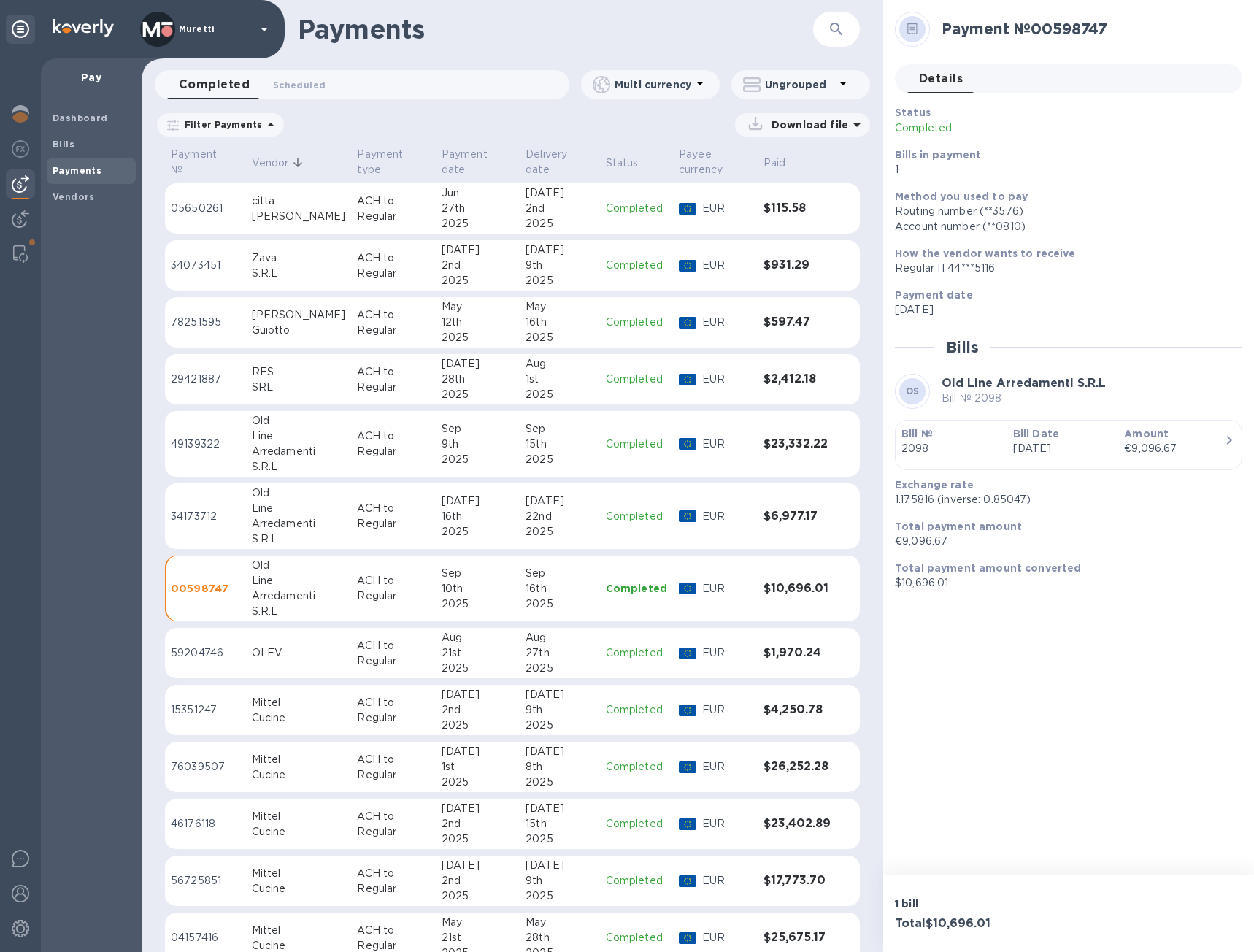
click at [0, 0] on icon at bounding box center [0, 0] width 0 height 0
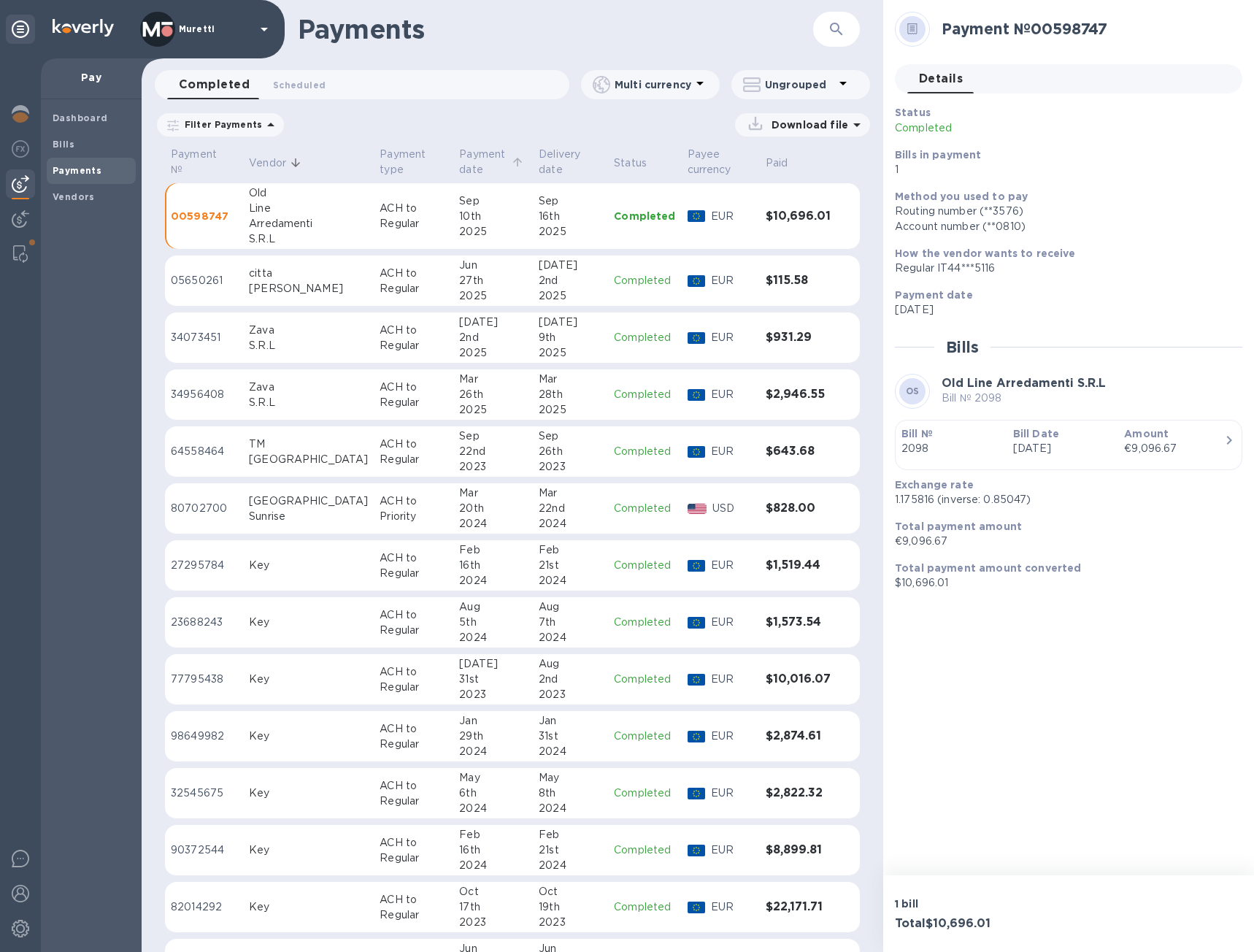
click at [459, 156] on p "Payment date" at bounding box center [483, 162] width 48 height 30
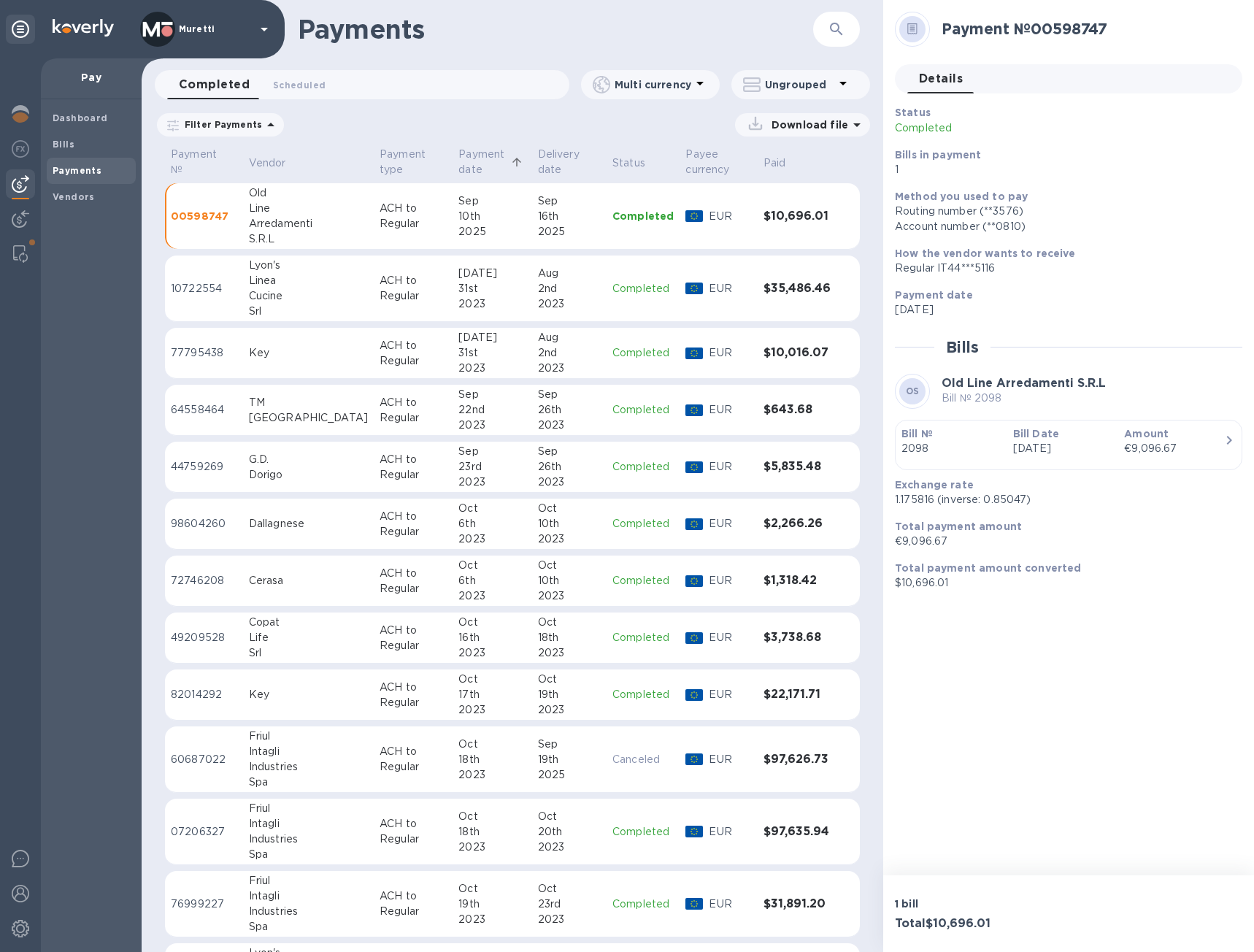
click at [459, 157] on p "Payment date" at bounding box center [483, 162] width 48 height 30
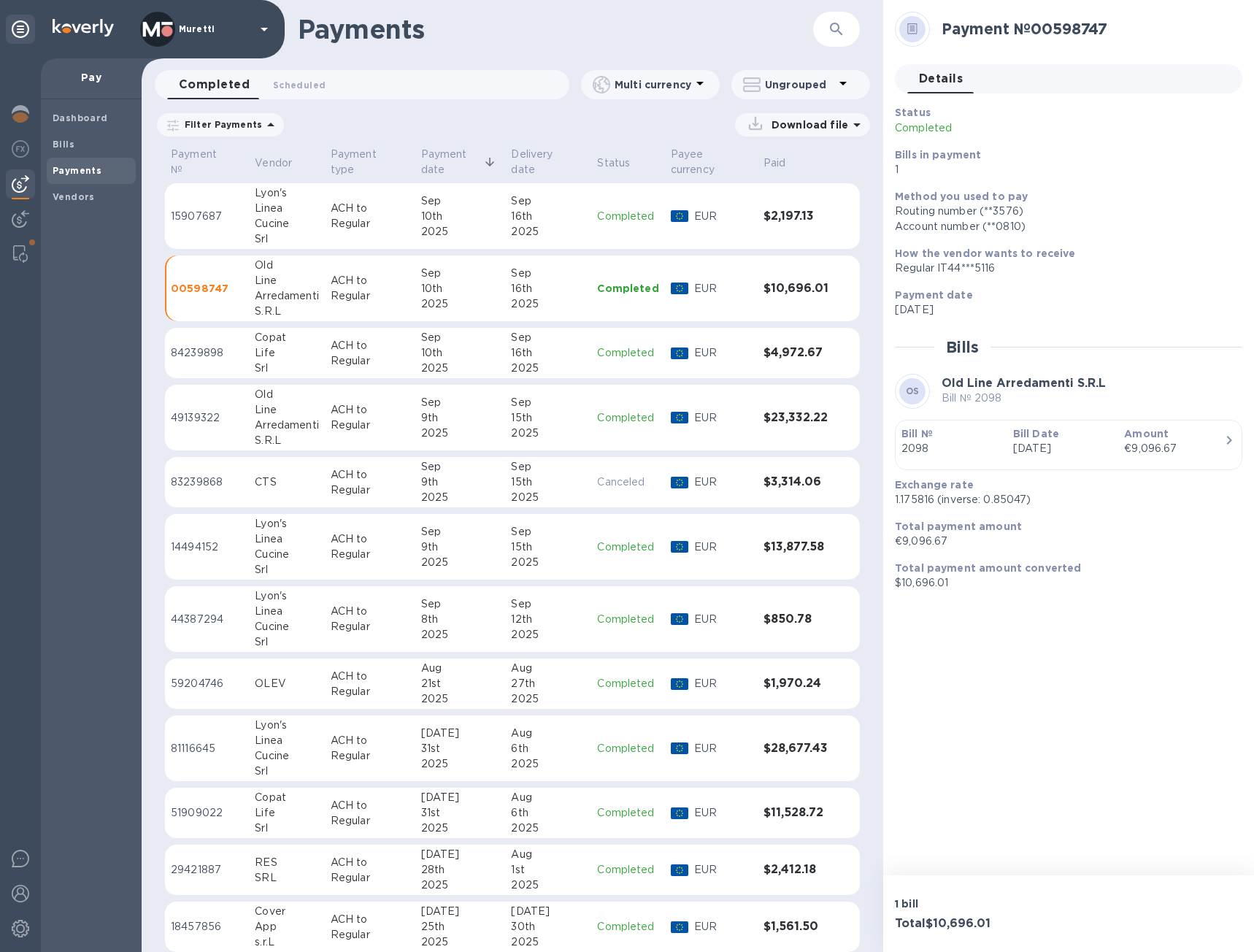
click at [395, 476] on p "ACH to Regular" at bounding box center [370, 483] width 79 height 30
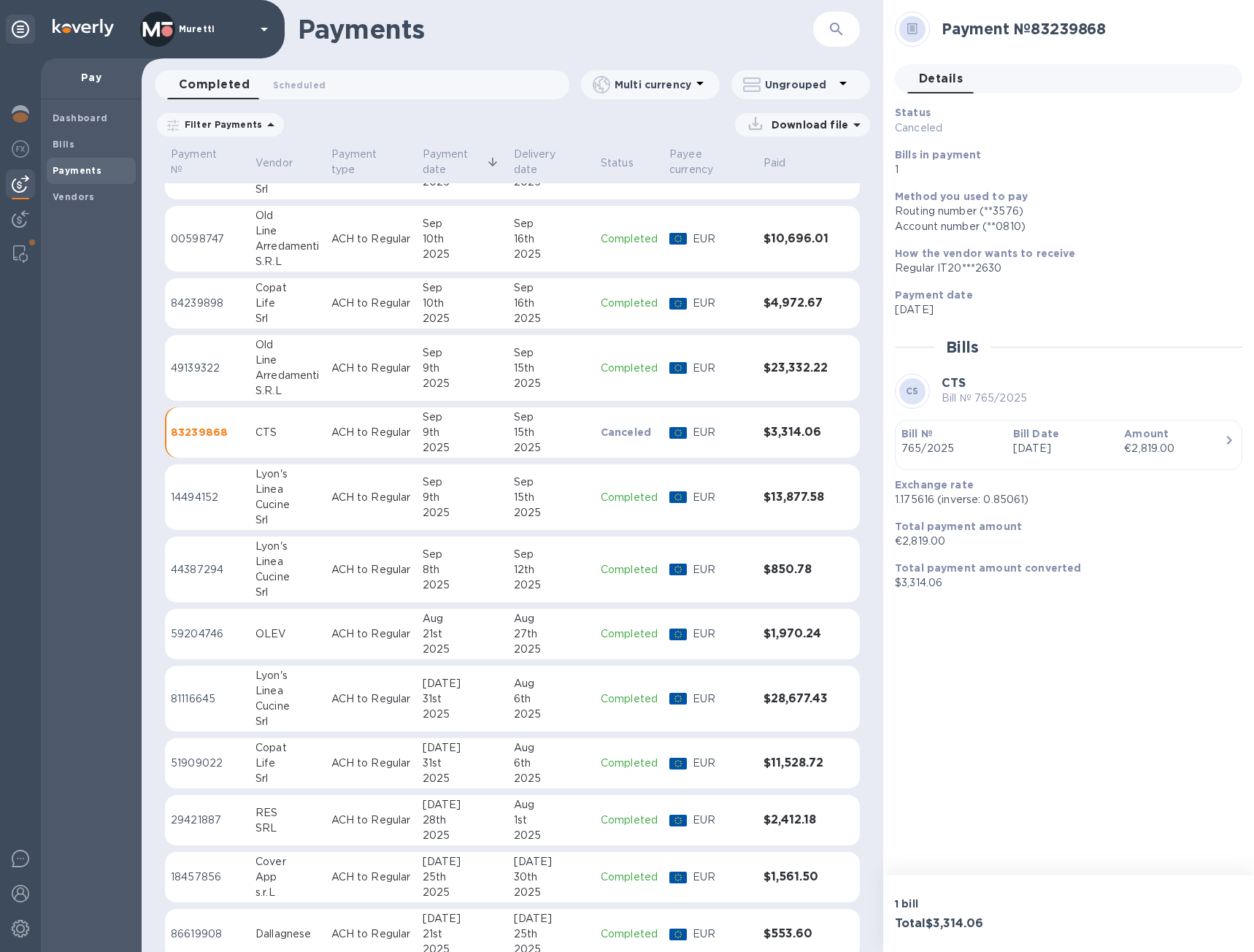
scroll to position [73, 0]
